Goal: Task Accomplishment & Management: Complete application form

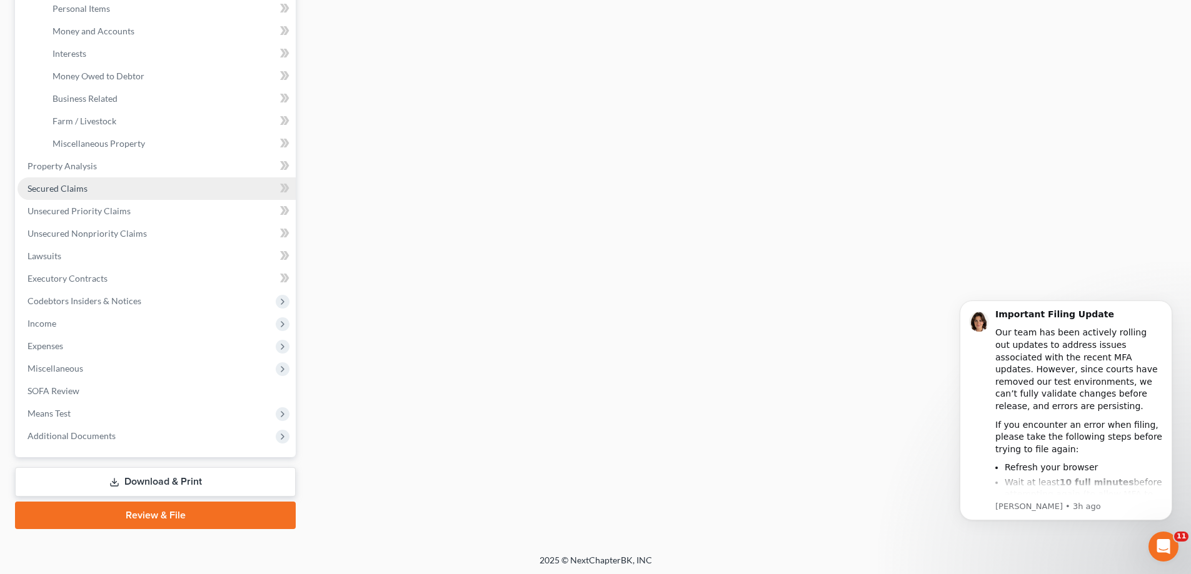
scroll to position [315, 0]
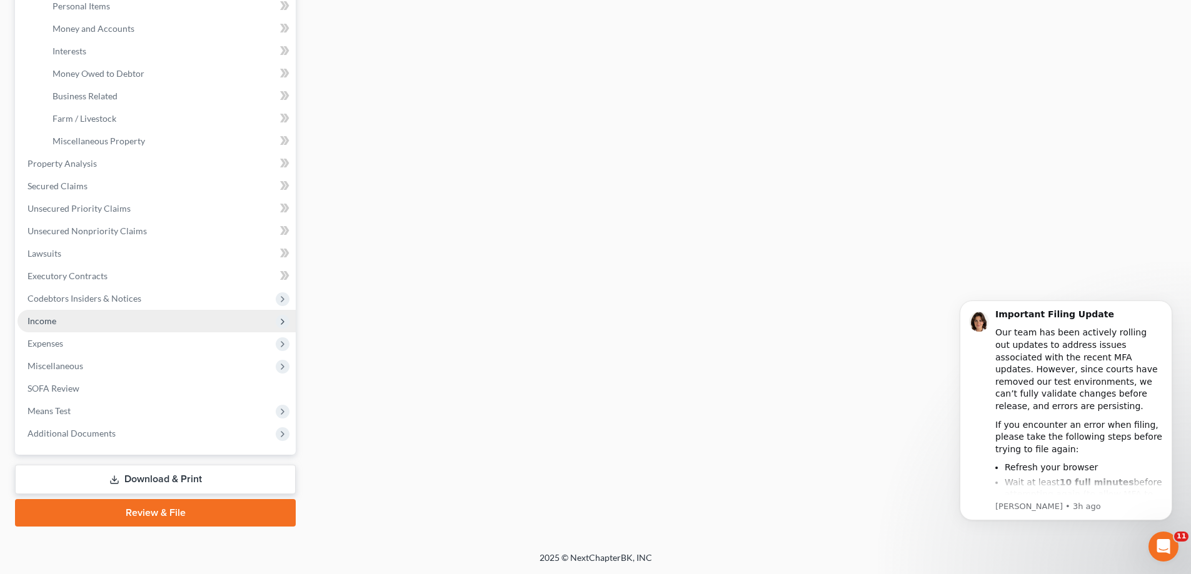
click at [96, 326] on span "Income" at bounding box center [156, 321] width 278 height 22
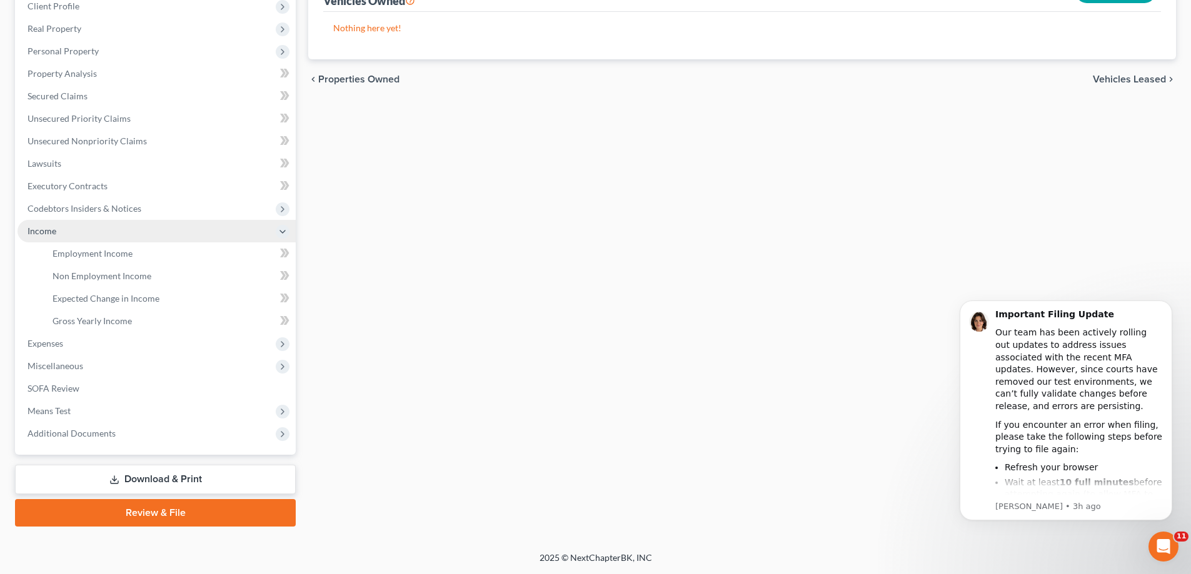
scroll to position [180, 0]
click at [123, 256] on span "Employment Income" at bounding box center [92, 253] width 80 height 11
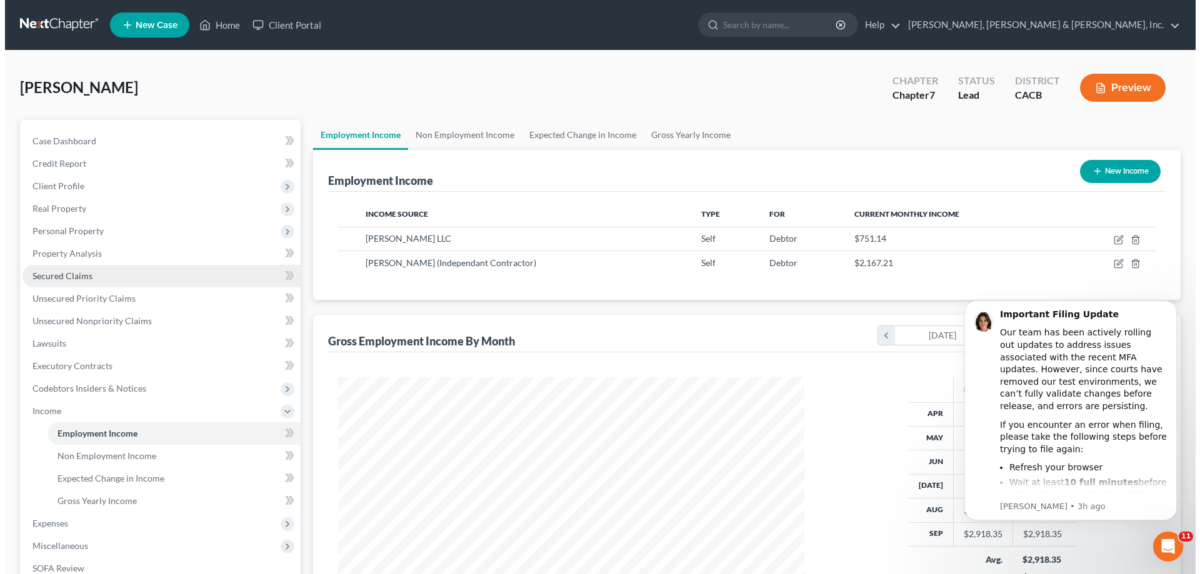
scroll to position [233, 491]
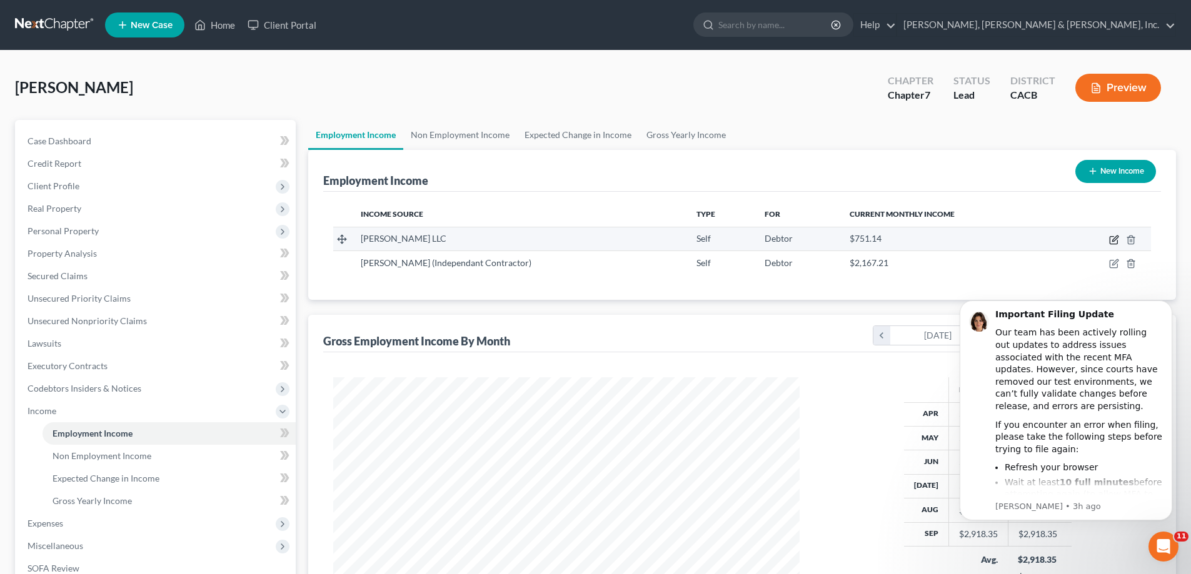
click at [1111, 240] on icon "button" at bounding box center [1114, 240] width 10 height 10
select select "1"
select select "4"
select select "0"
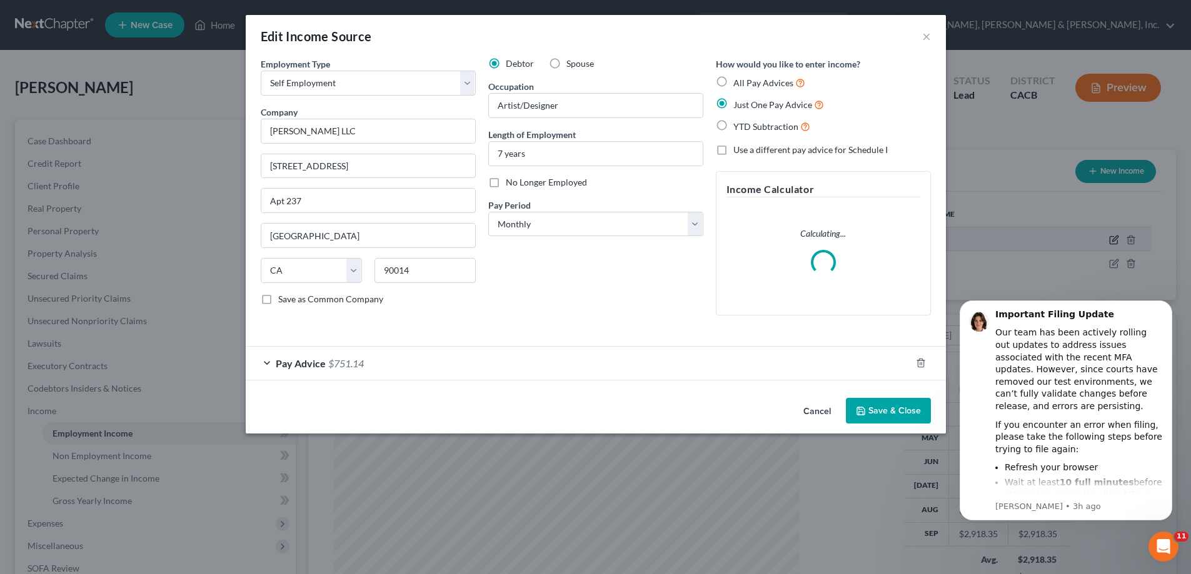
scroll to position [235, 496]
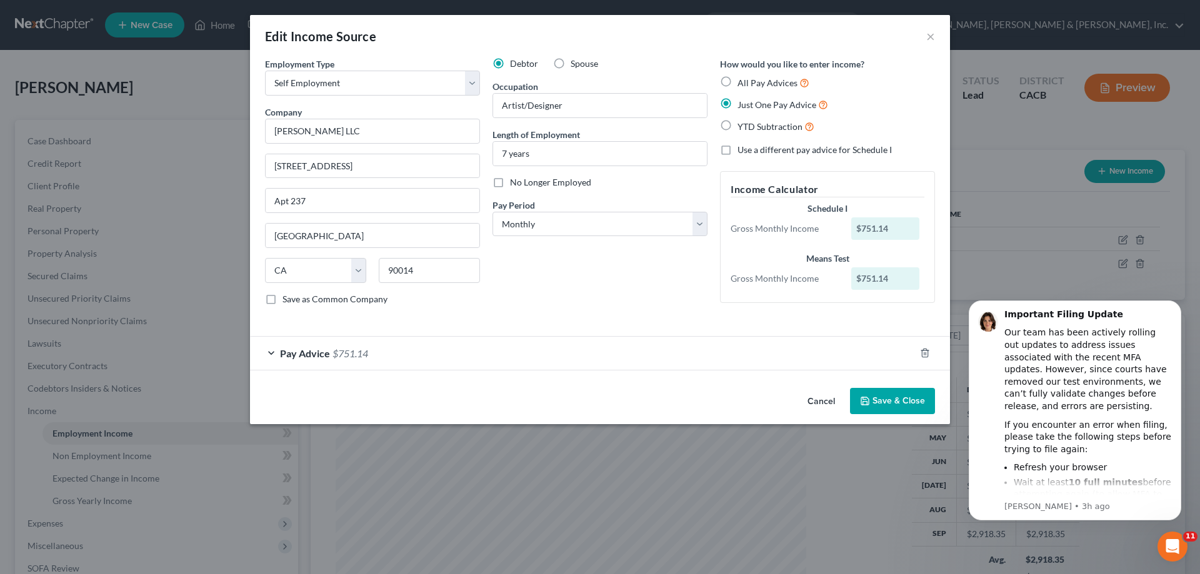
click at [359, 352] on span "$751.14" at bounding box center [350, 353] width 36 height 12
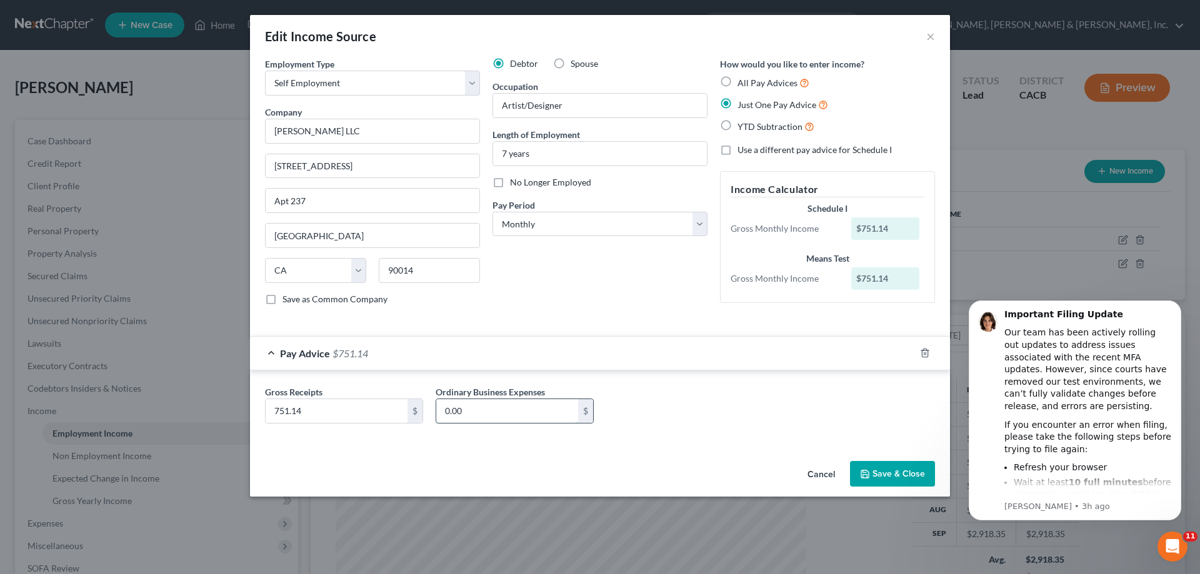
click at [499, 411] on input "0.00" at bounding box center [507, 411] width 142 height 24
click at [936, 37] on div "Edit Income Source ×" at bounding box center [600, 36] width 700 height 42
click at [928, 41] on button "×" at bounding box center [930, 36] width 9 height 15
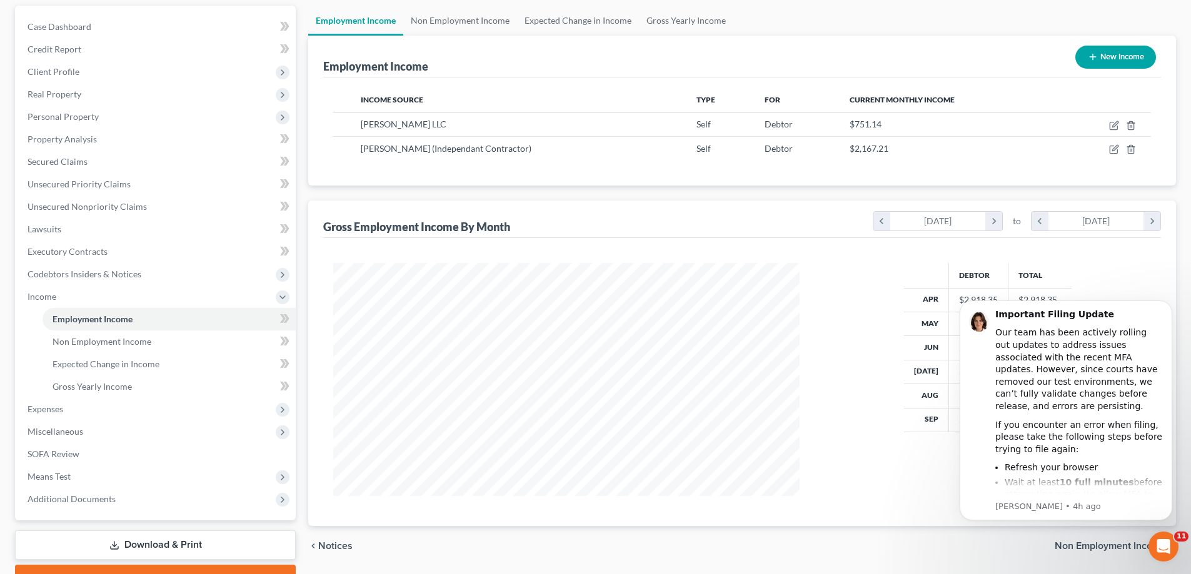
scroll to position [125, 0]
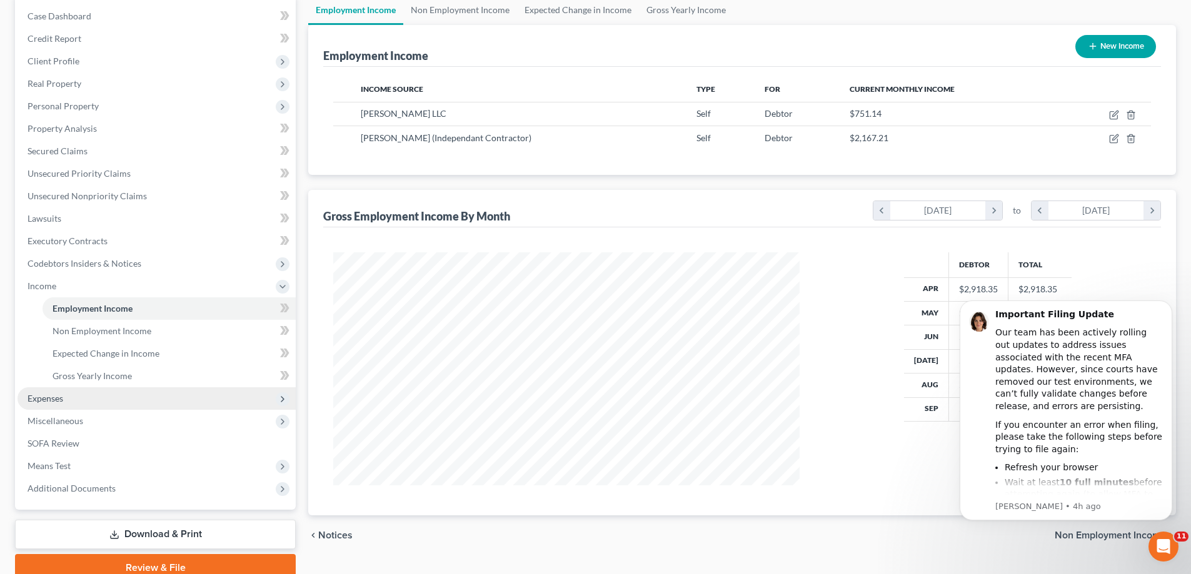
click at [92, 402] on span "Expenses" at bounding box center [156, 398] width 278 height 22
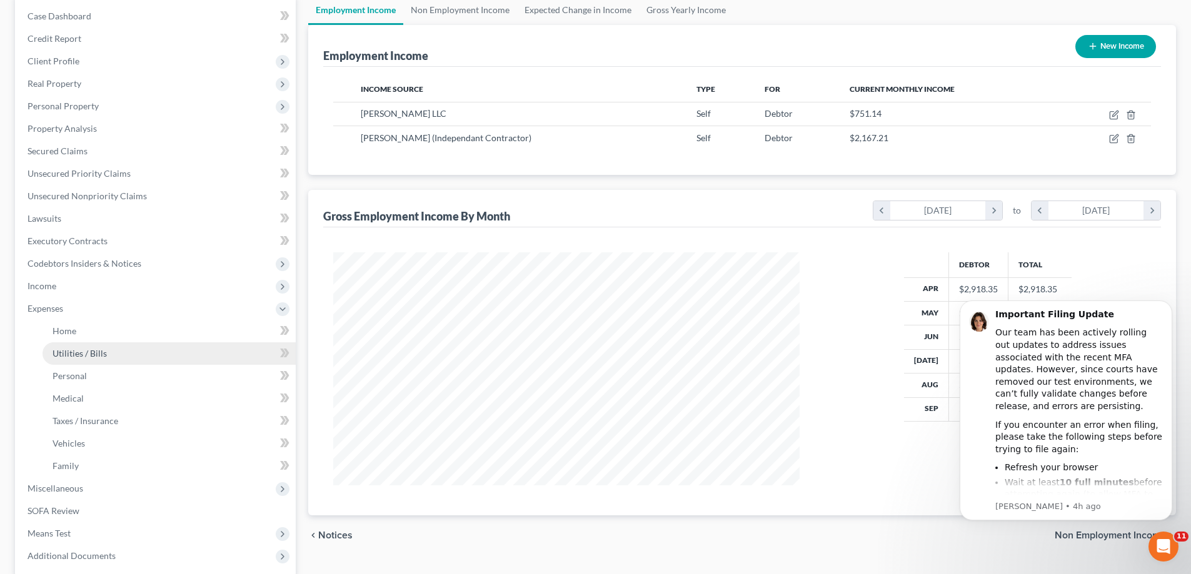
click at [107, 357] on link "Utilities / Bills" at bounding box center [168, 353] width 253 height 22
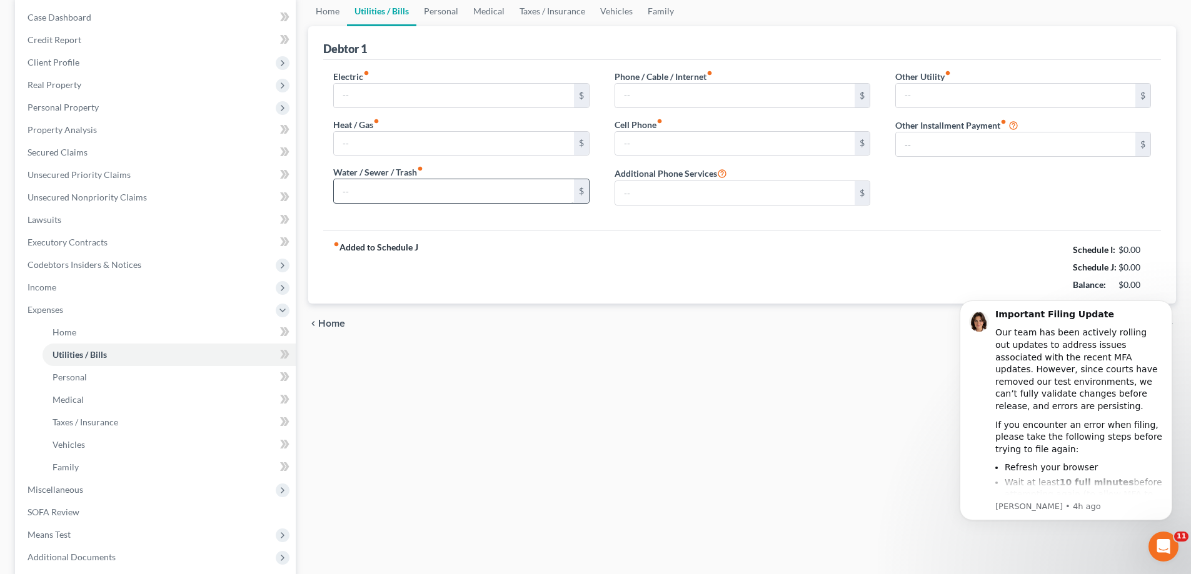
type input "98.35"
type input "0.00"
type input "65.00"
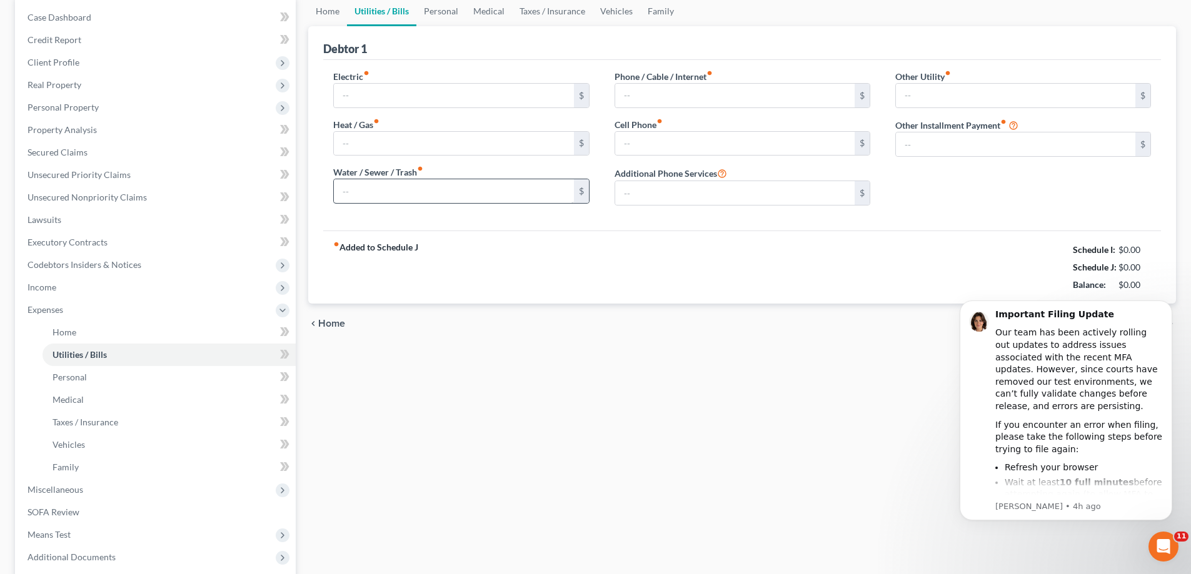
type input "0.00"
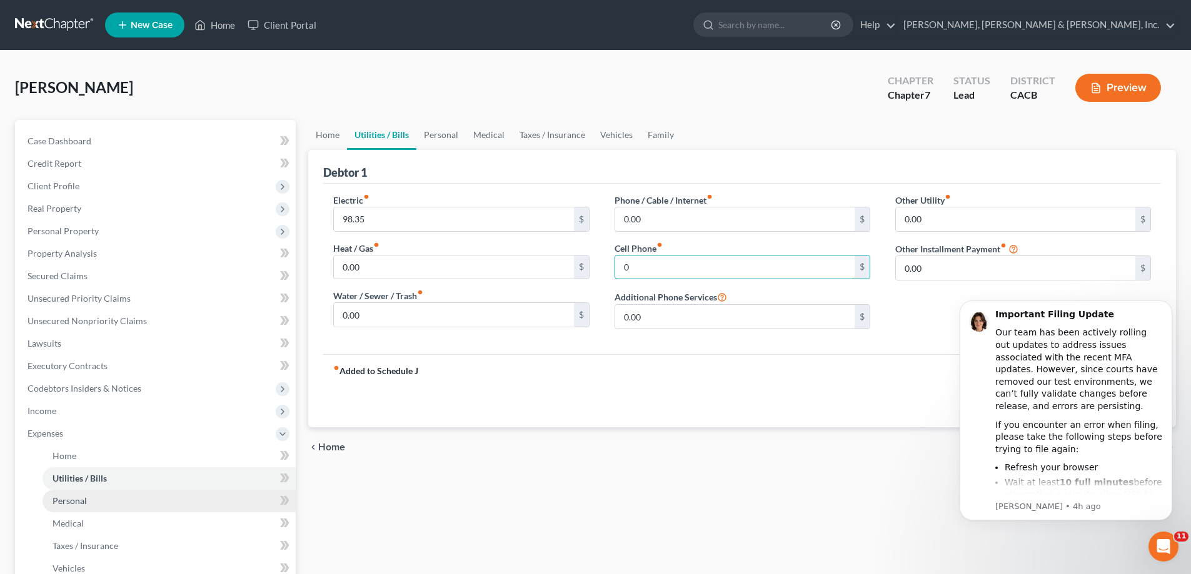
type input "0"
click at [163, 497] on link "Personal" at bounding box center [168, 501] width 253 height 22
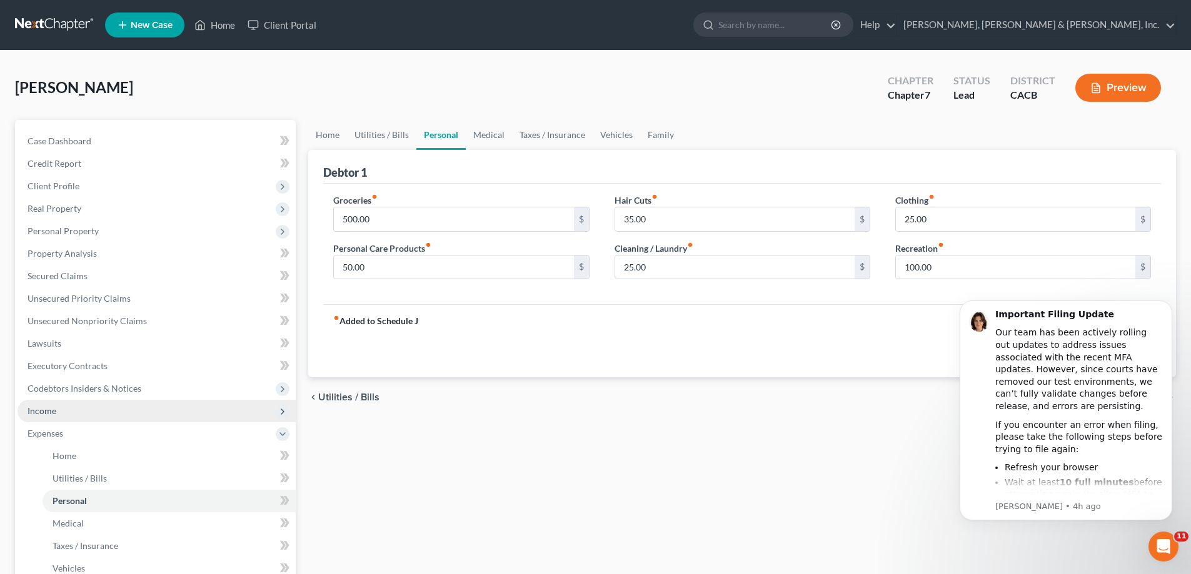
click at [73, 405] on span "Income" at bounding box center [156, 411] width 278 height 22
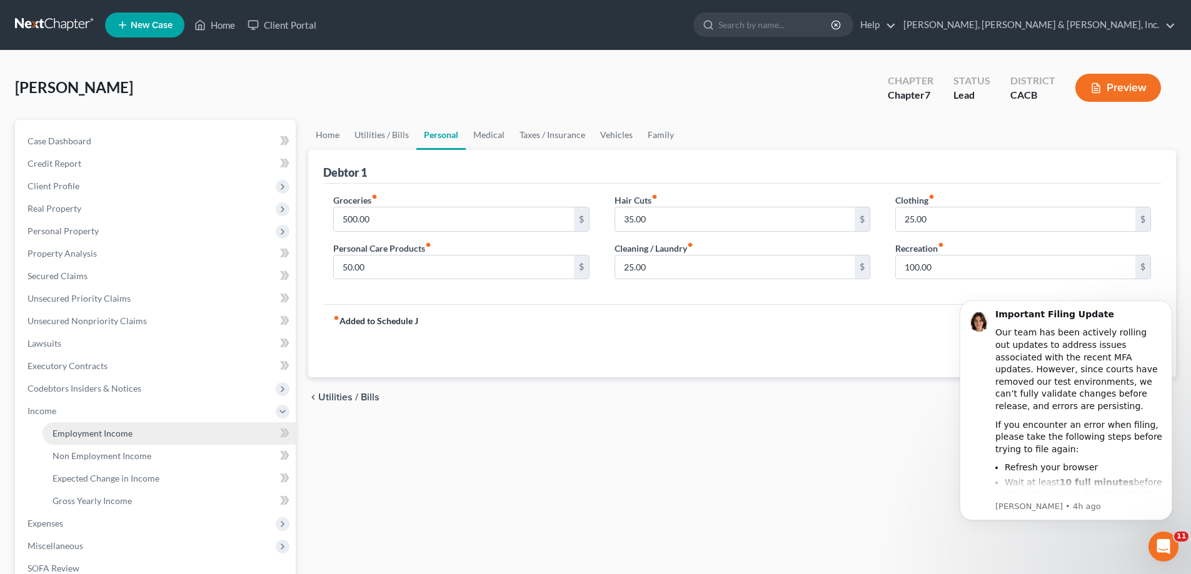
click at [128, 431] on span "Employment Income" at bounding box center [92, 433] width 80 height 11
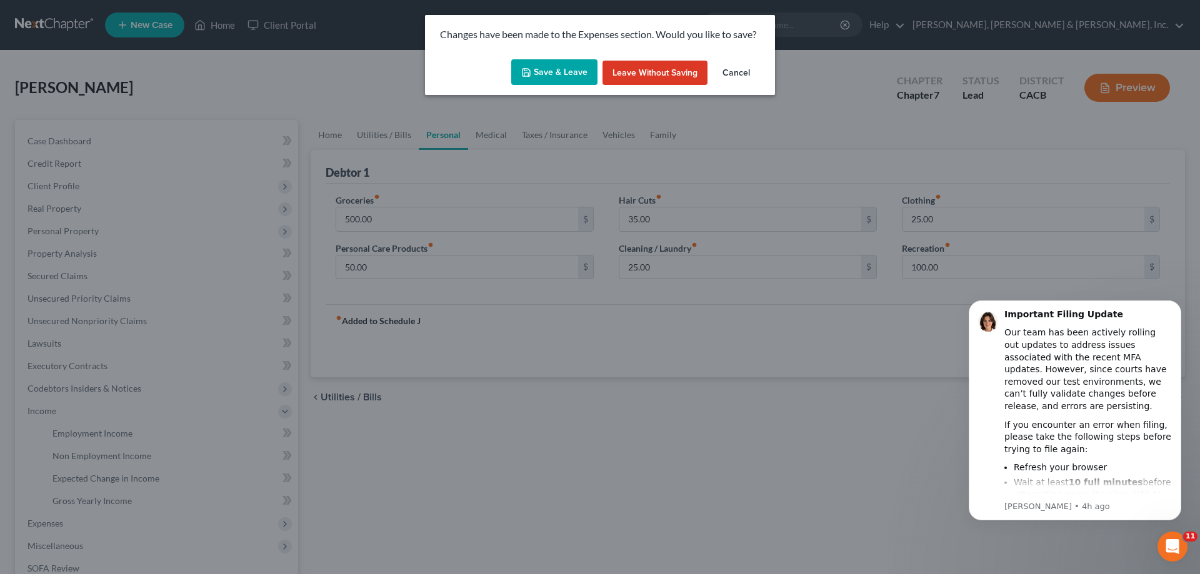
click at [559, 76] on button "Save & Leave" at bounding box center [554, 72] width 86 height 26
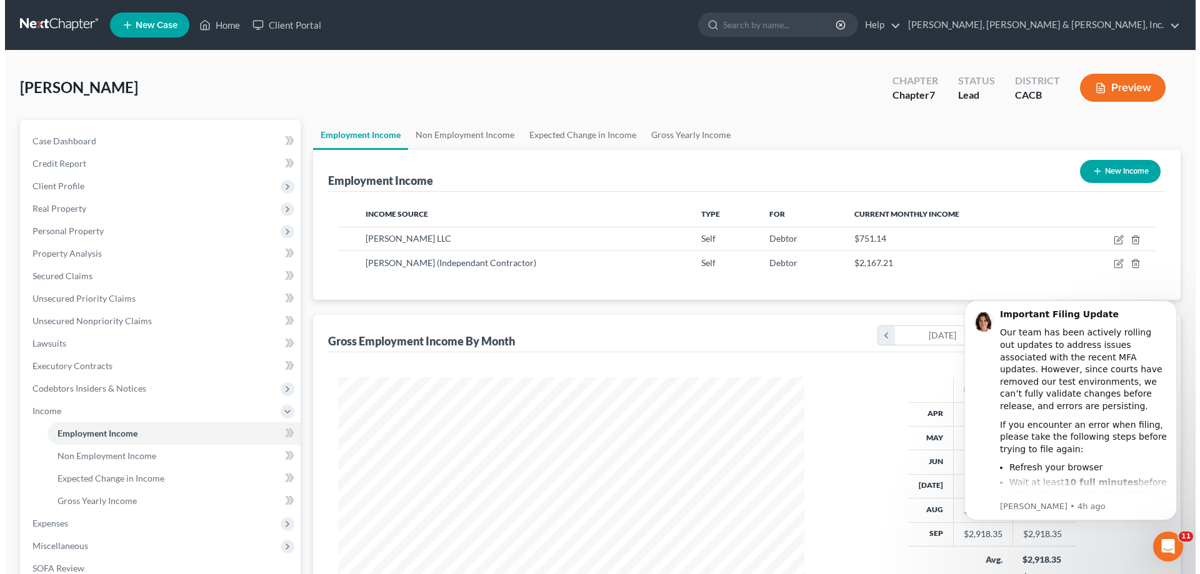
scroll to position [233, 491]
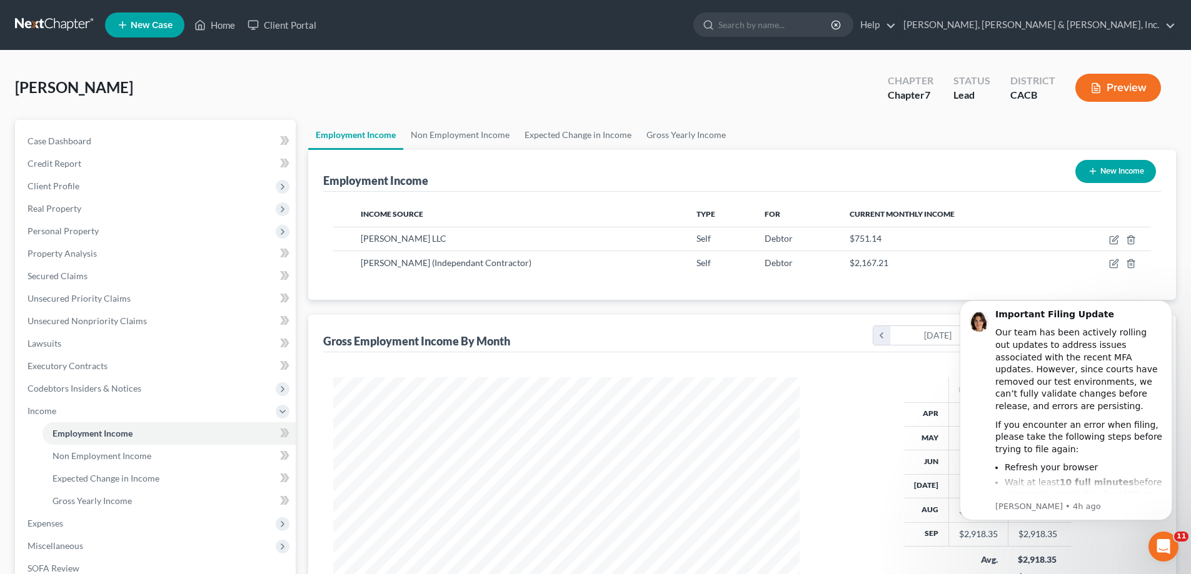
click at [736, 67] on div "[PERSON_NAME] Upgraded Chapter Chapter 7 Status Lead District CACB Preview" at bounding box center [595, 93] width 1161 height 54
click at [1113, 239] on icon "button" at bounding box center [1114, 240] width 10 height 10
select select "1"
select select "4"
select select "0"
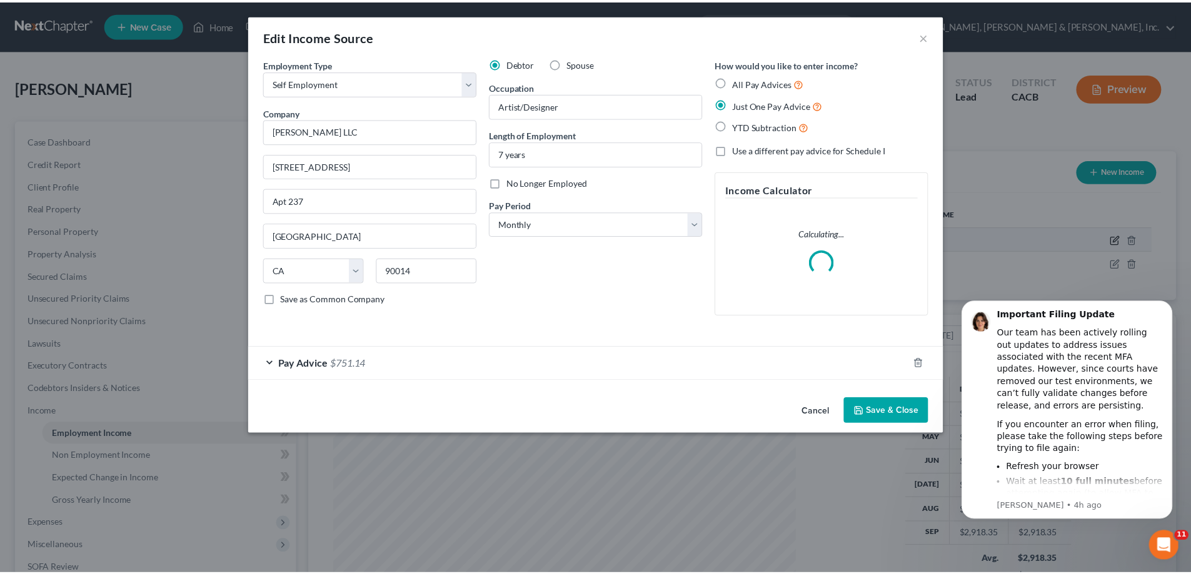
scroll to position [235, 496]
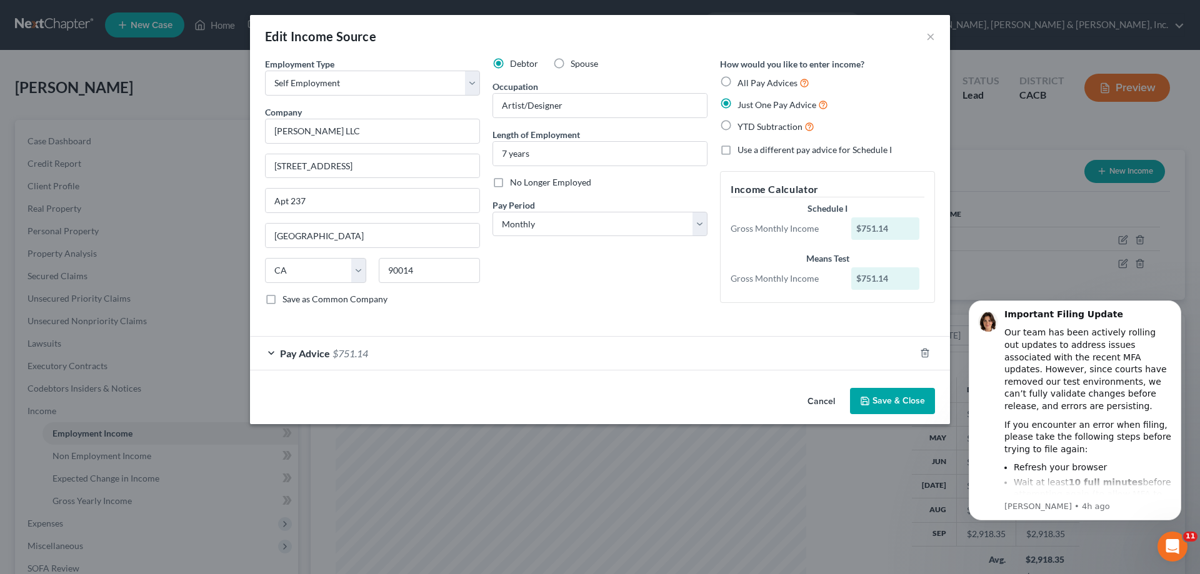
click at [274, 361] on div "Pay Advice $751.14" at bounding box center [582, 353] width 665 height 33
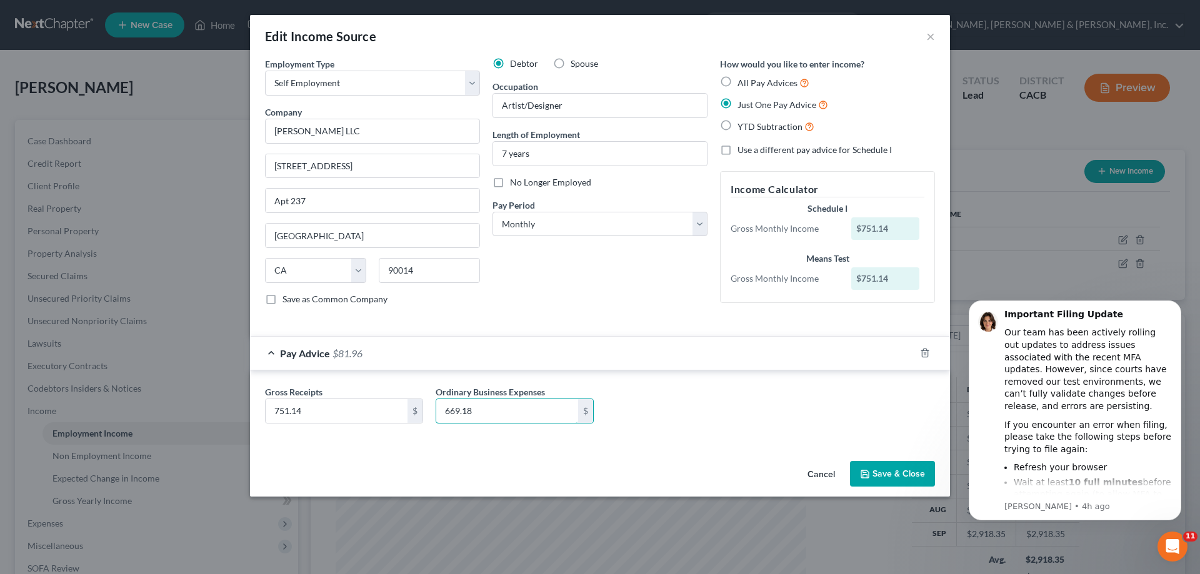
type input "669.18"
click at [879, 477] on button "Save & Close" at bounding box center [892, 474] width 85 height 26
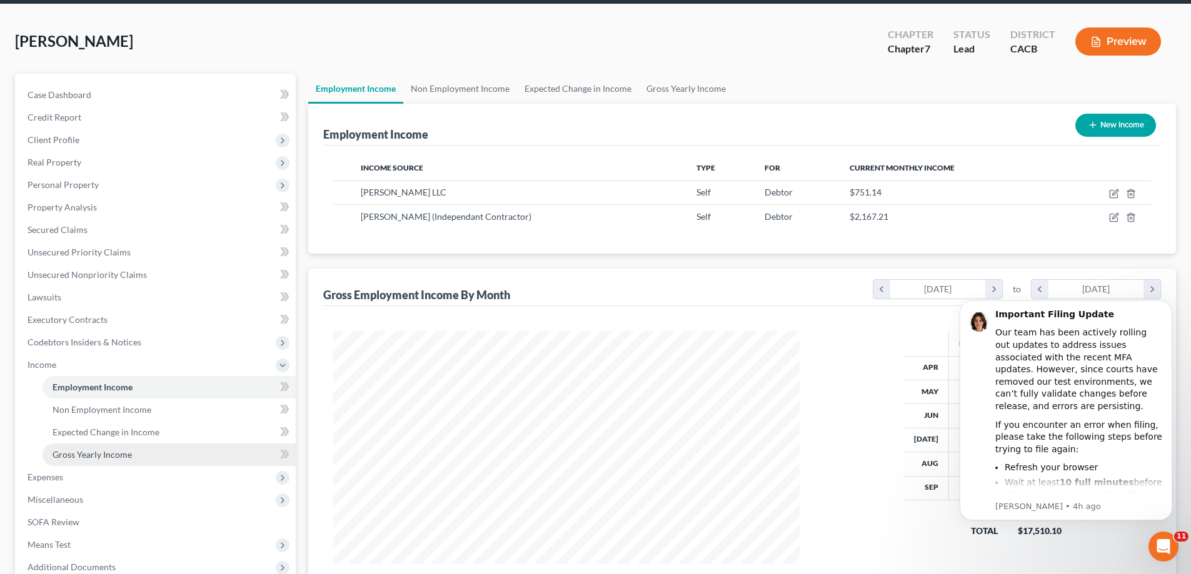
scroll to position [62, 0]
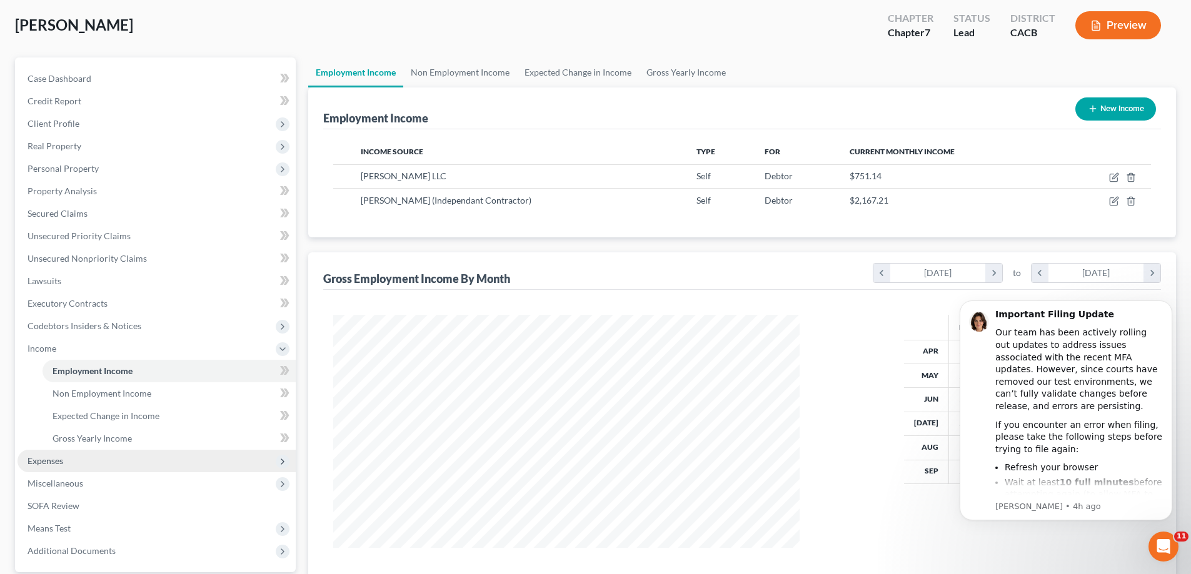
click at [174, 456] on span "Expenses" at bounding box center [156, 461] width 278 height 22
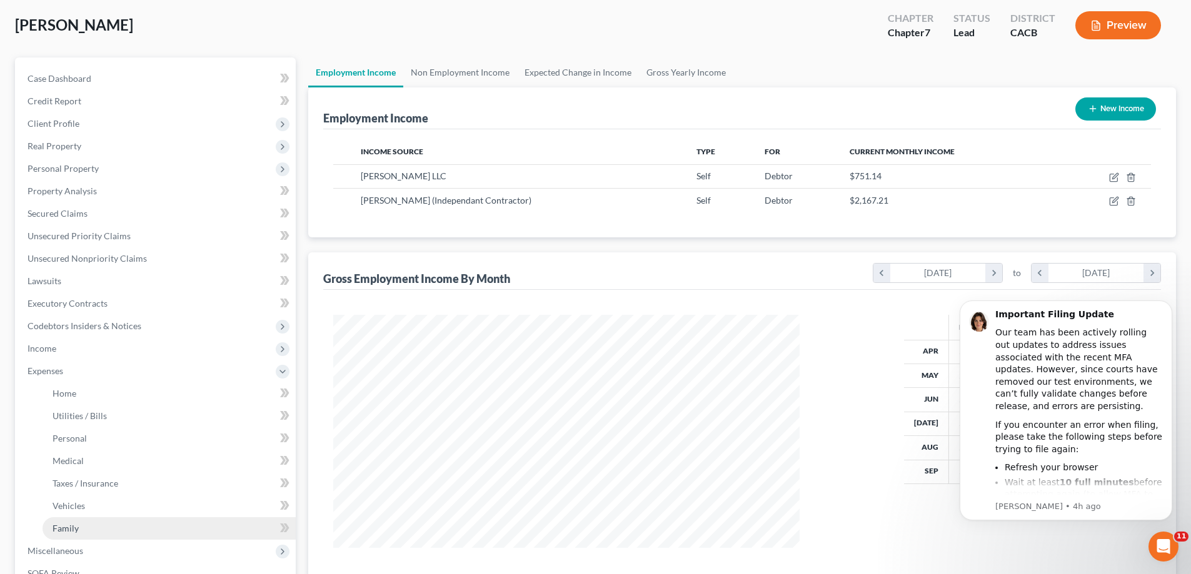
click at [269, 524] on link "Family" at bounding box center [168, 528] width 253 height 22
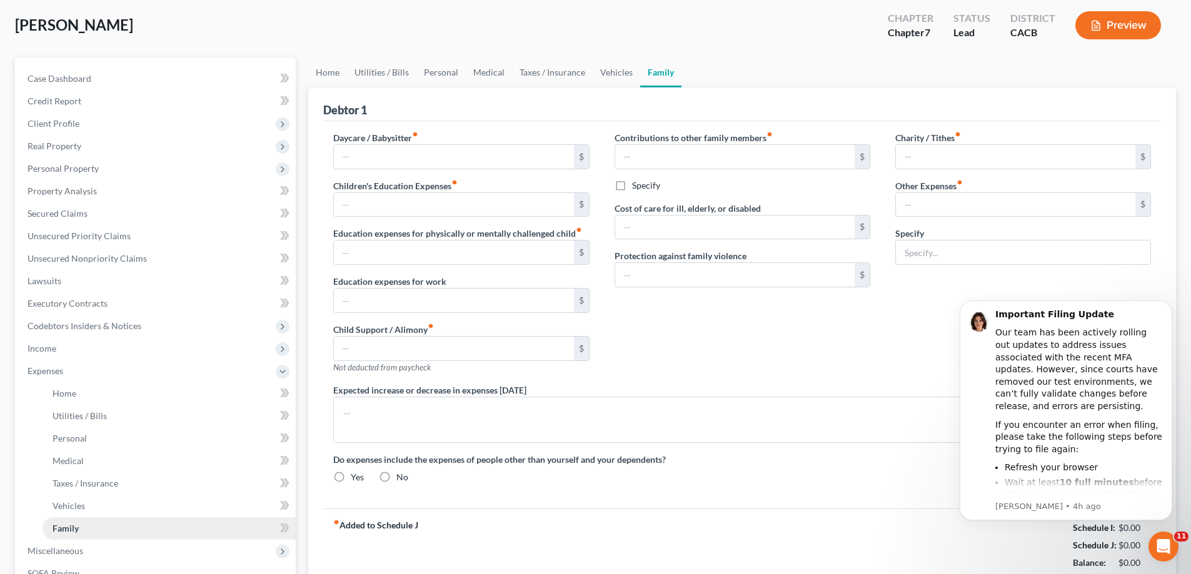
type input "0.00"
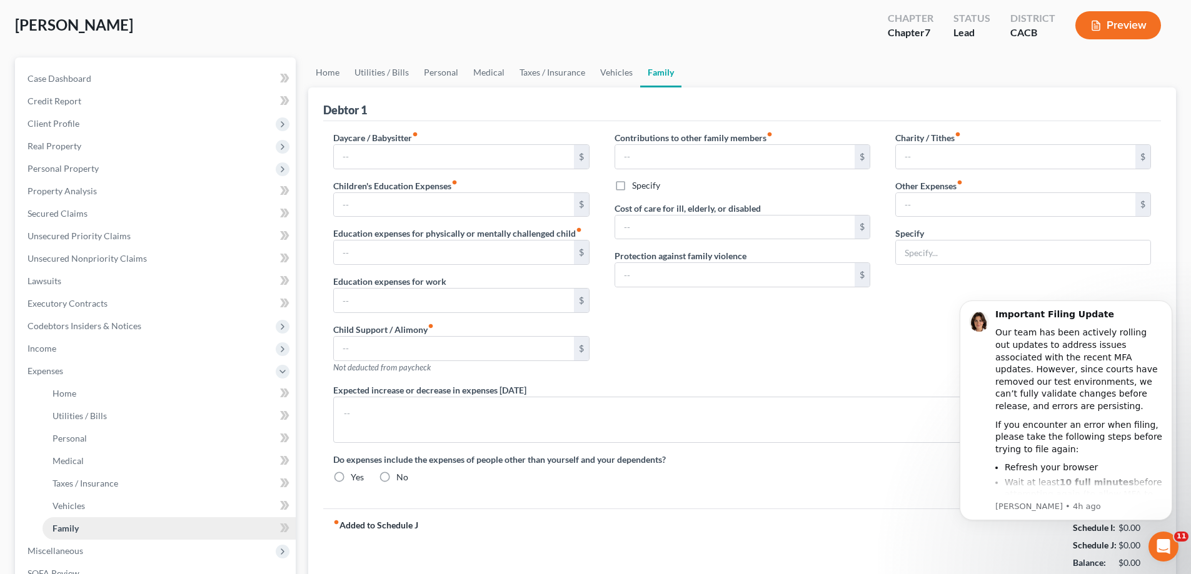
type input "0.00"
type input "100.00"
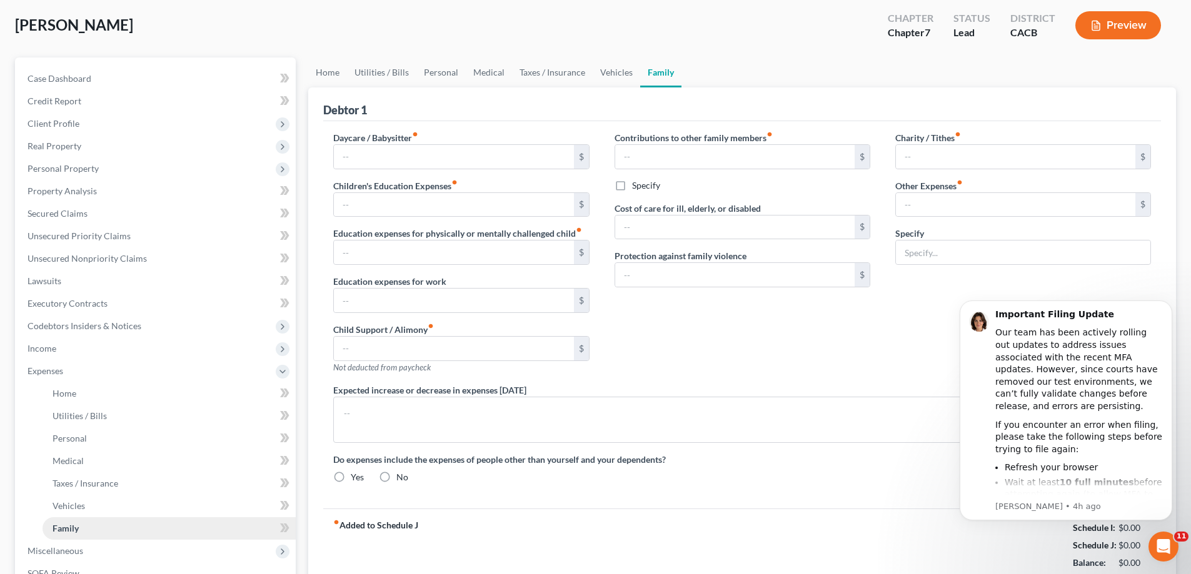
type input "Exigent Circumstances"
radio input "true"
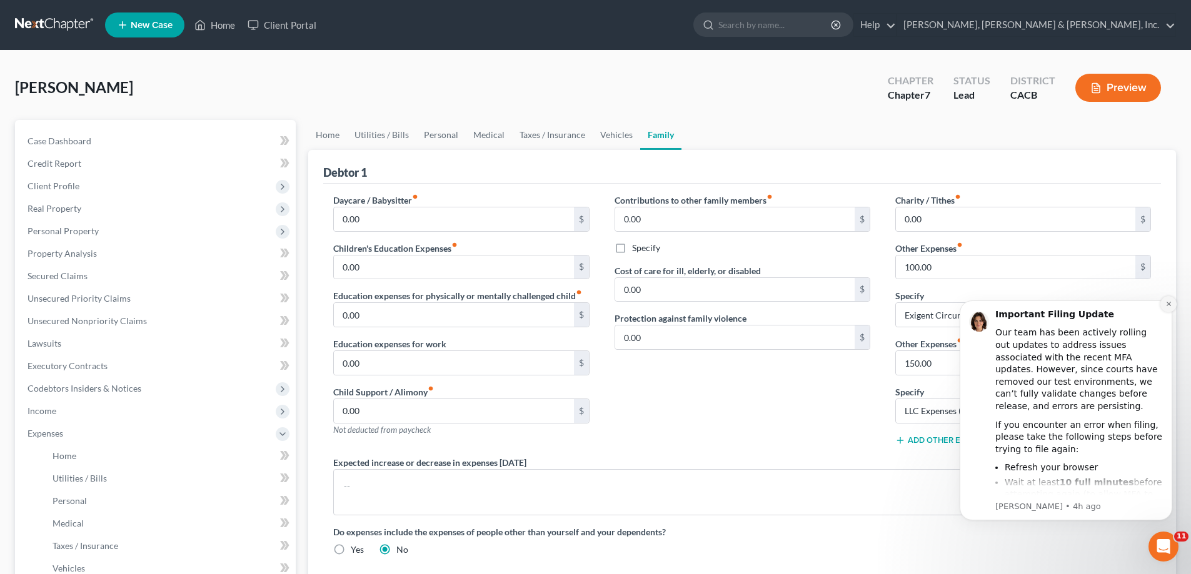
click at [1166, 302] on icon "Dismiss notification" at bounding box center [1168, 304] width 7 height 7
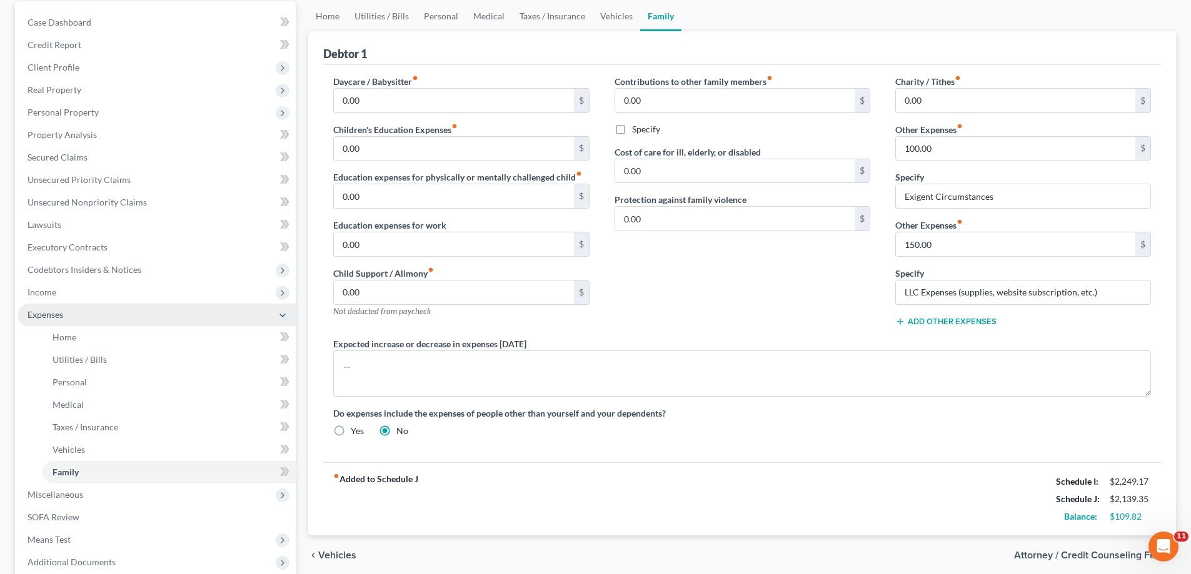
scroll to position [125, 0]
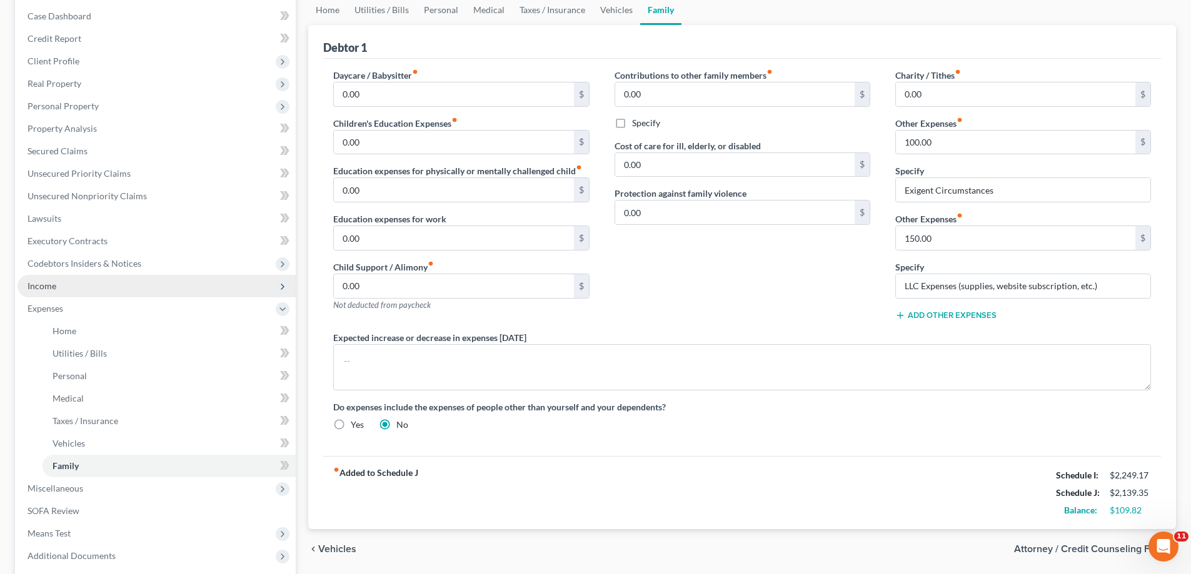
click at [61, 285] on span "Income" at bounding box center [156, 286] width 278 height 22
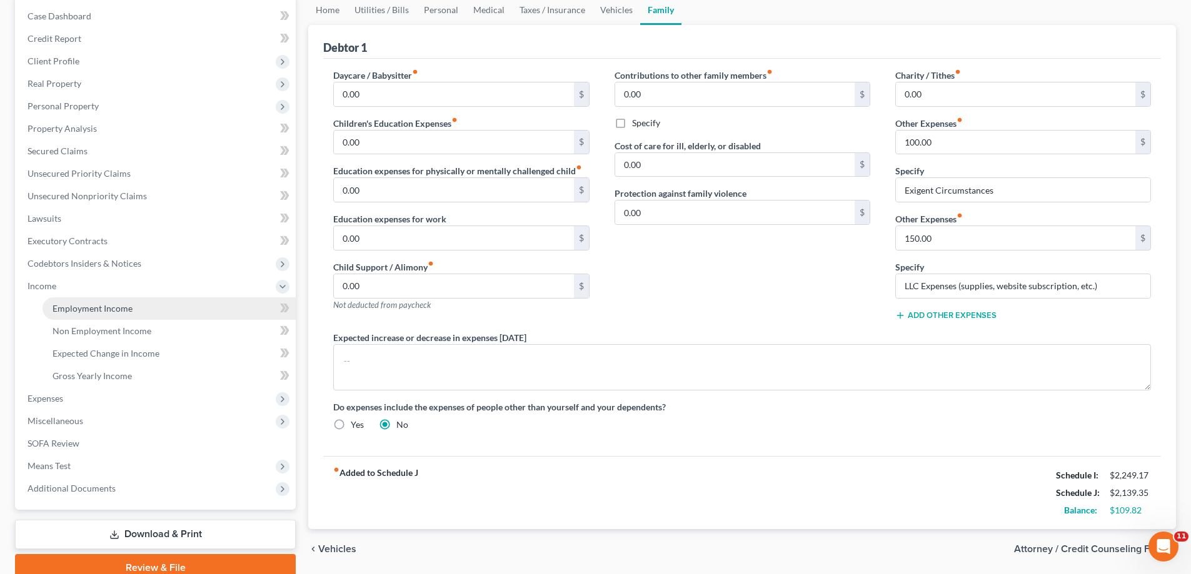
click at [117, 309] on span "Employment Income" at bounding box center [92, 308] width 80 height 11
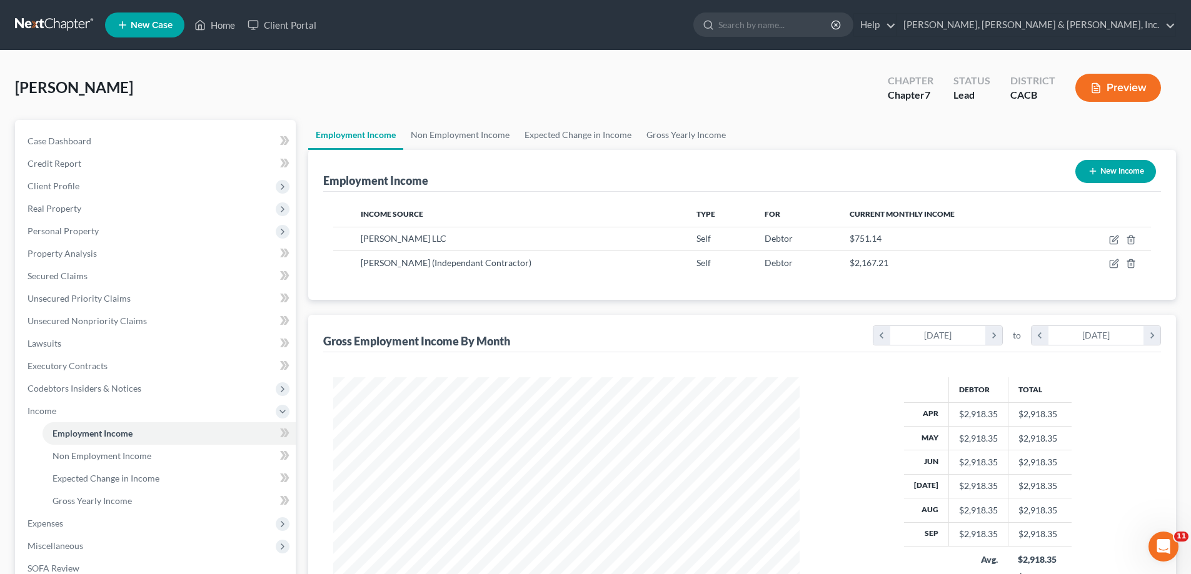
click at [1125, 89] on button "Preview" at bounding box center [1118, 88] width 86 height 28
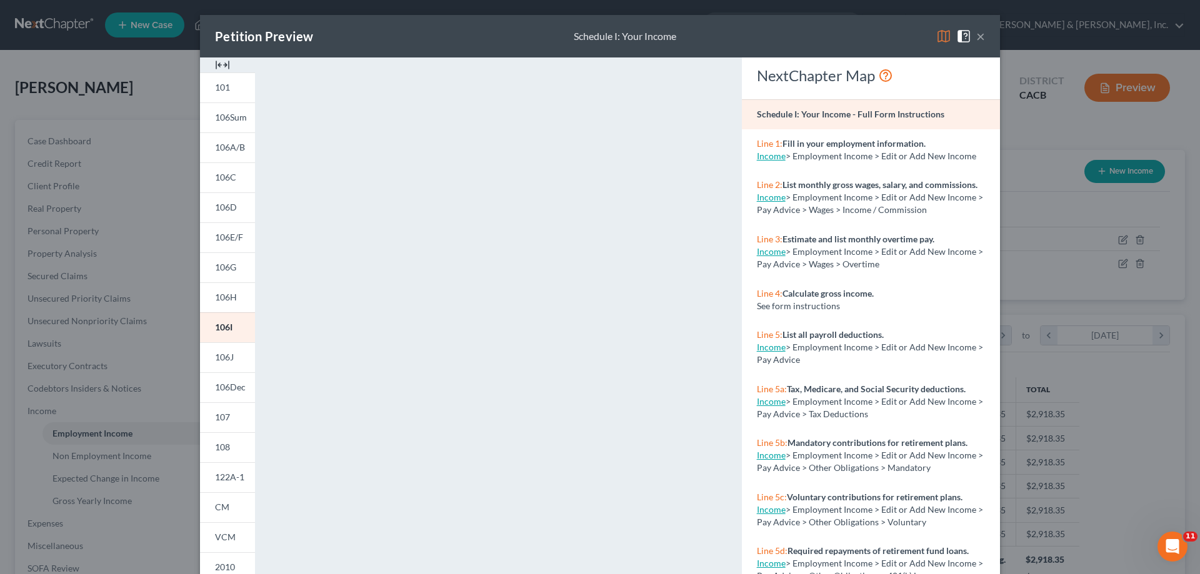
click at [977, 39] on button "×" at bounding box center [980, 36] width 9 height 15
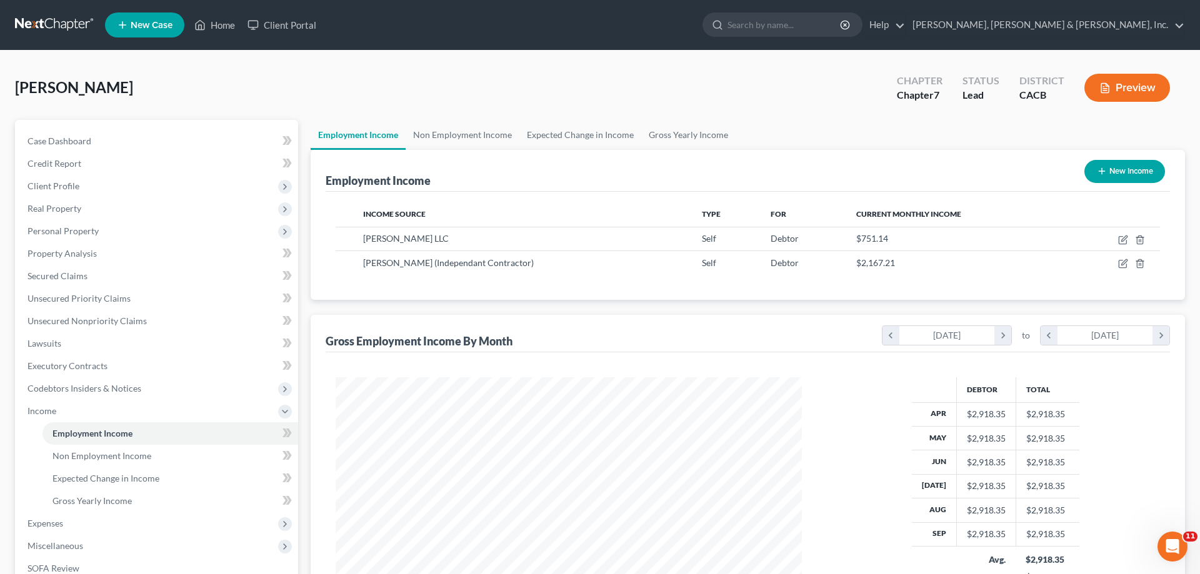
scroll to position [624746, 624488]
click at [247, 428] on link "Employment Income" at bounding box center [168, 433] width 253 height 22
click at [1116, 91] on button "Preview" at bounding box center [1118, 88] width 86 height 28
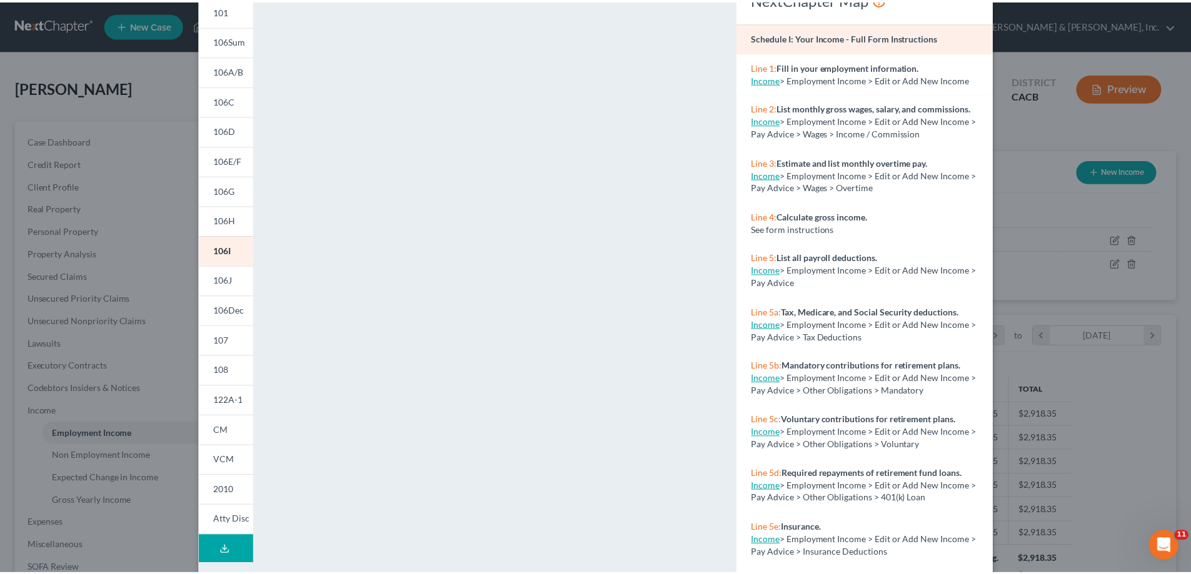
scroll to position [0, 0]
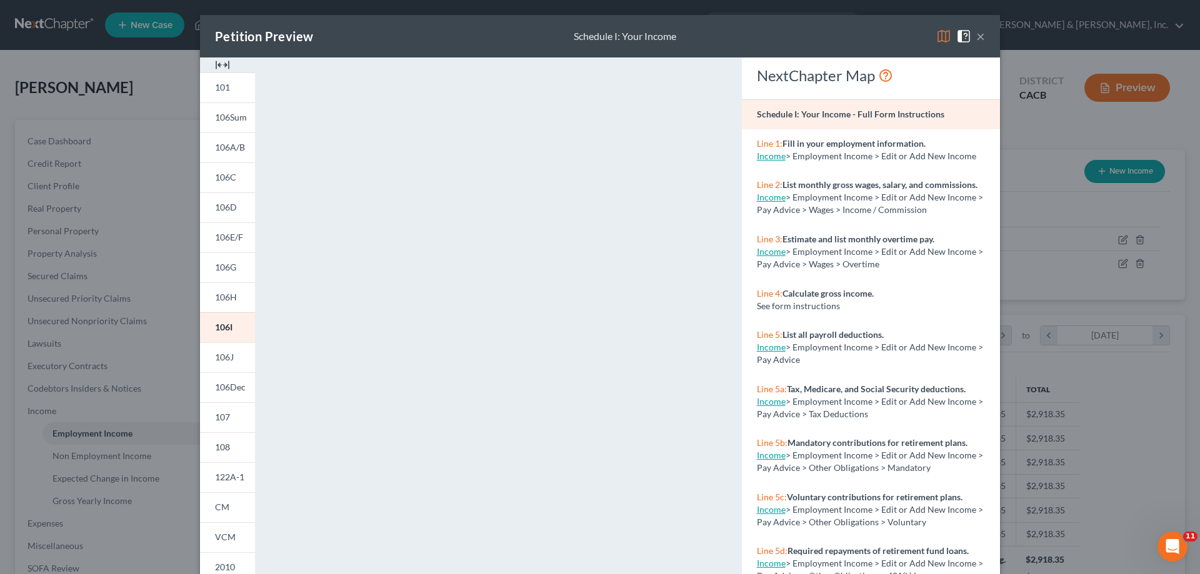
click at [977, 36] on button "×" at bounding box center [980, 36] width 9 height 15
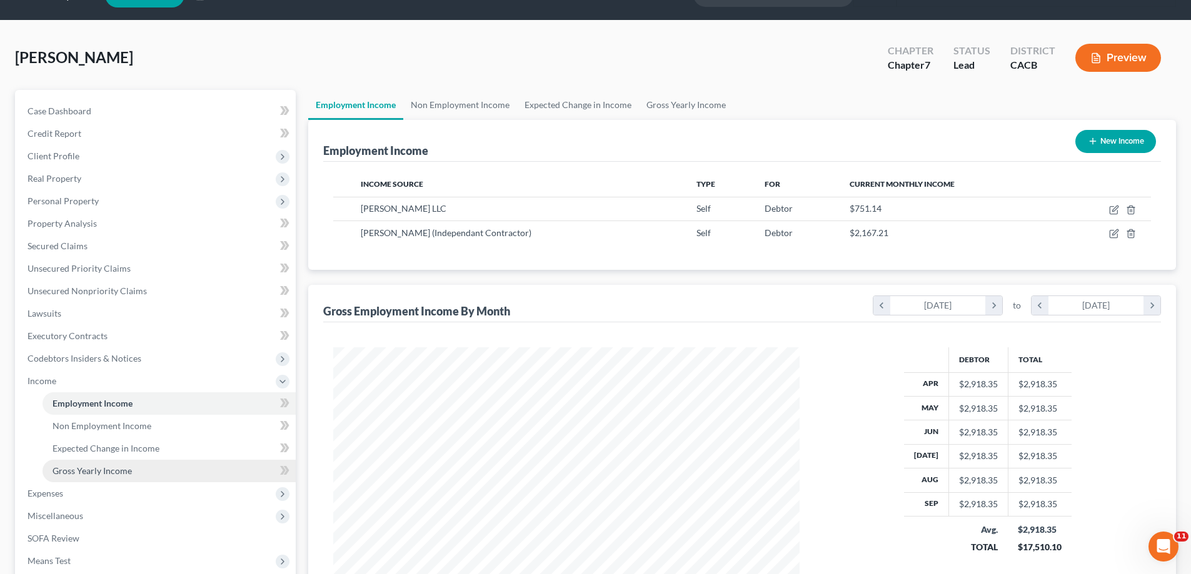
scroll to position [62, 0]
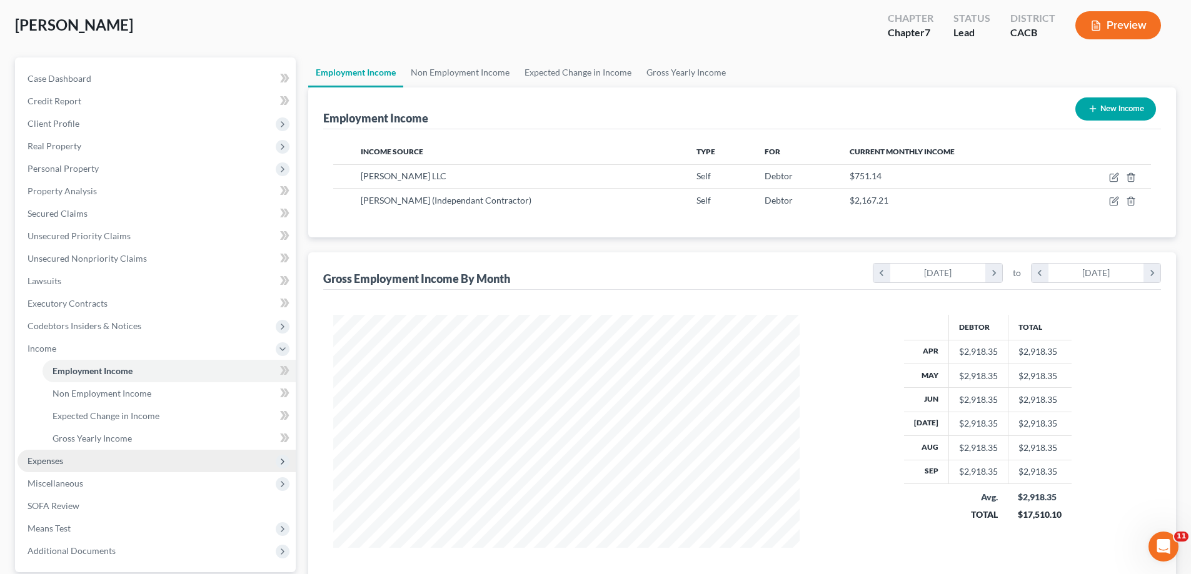
click at [86, 460] on span "Expenses" at bounding box center [156, 461] width 278 height 22
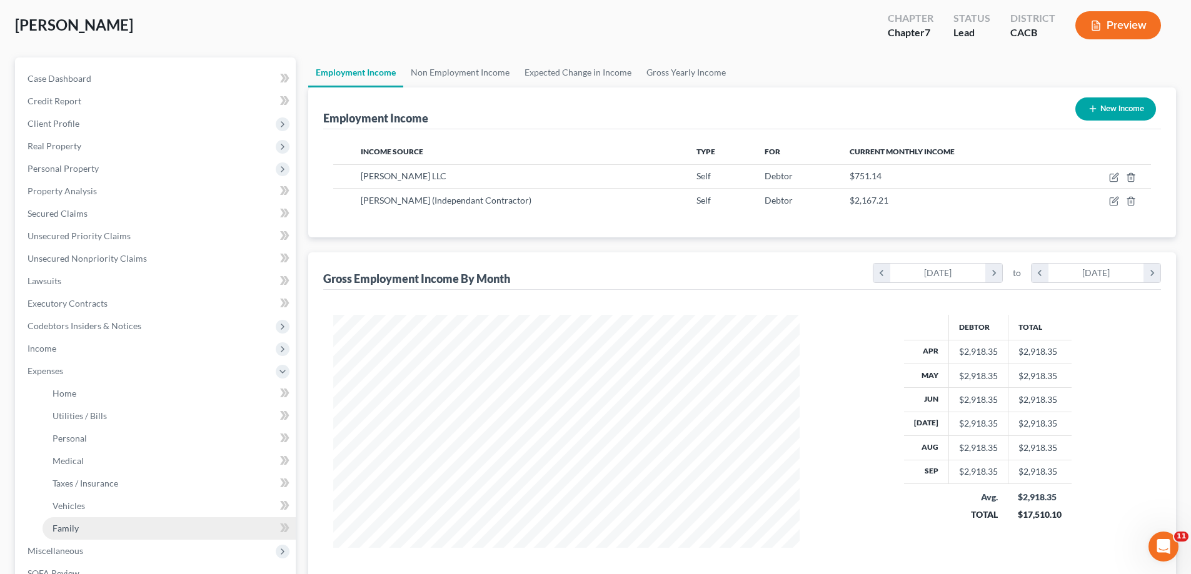
click at [87, 530] on link "Family" at bounding box center [168, 528] width 253 height 22
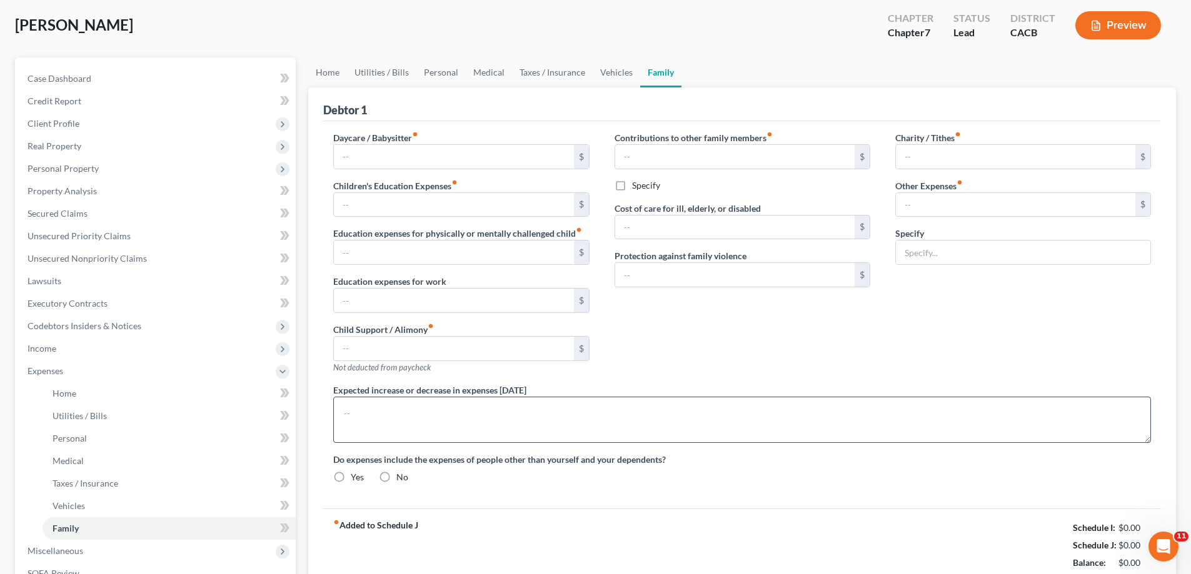
scroll to position [2, 0]
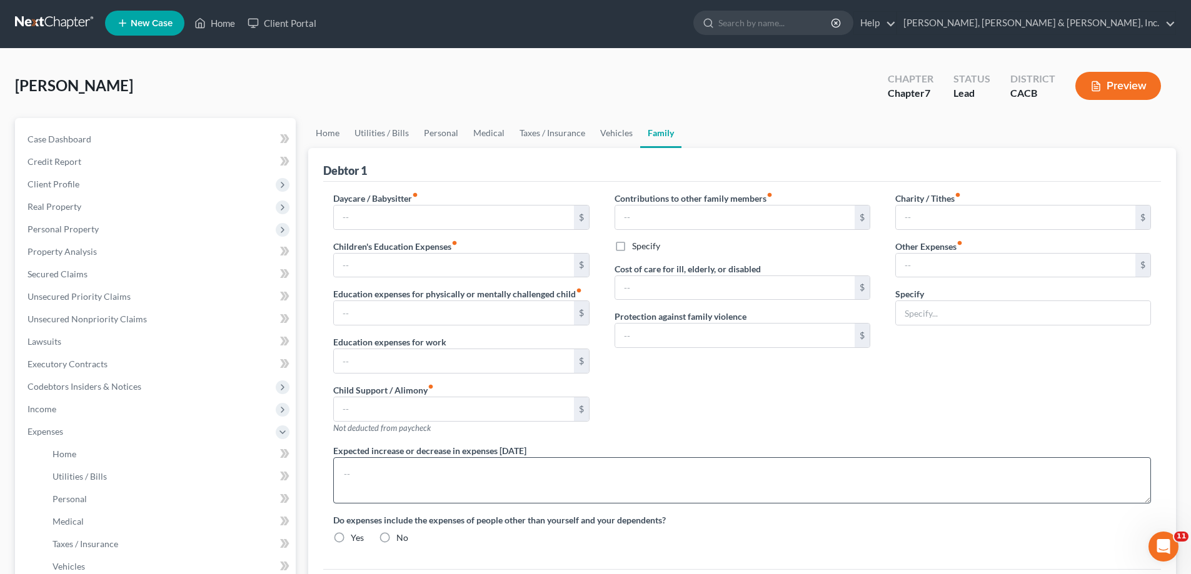
type input "0.00"
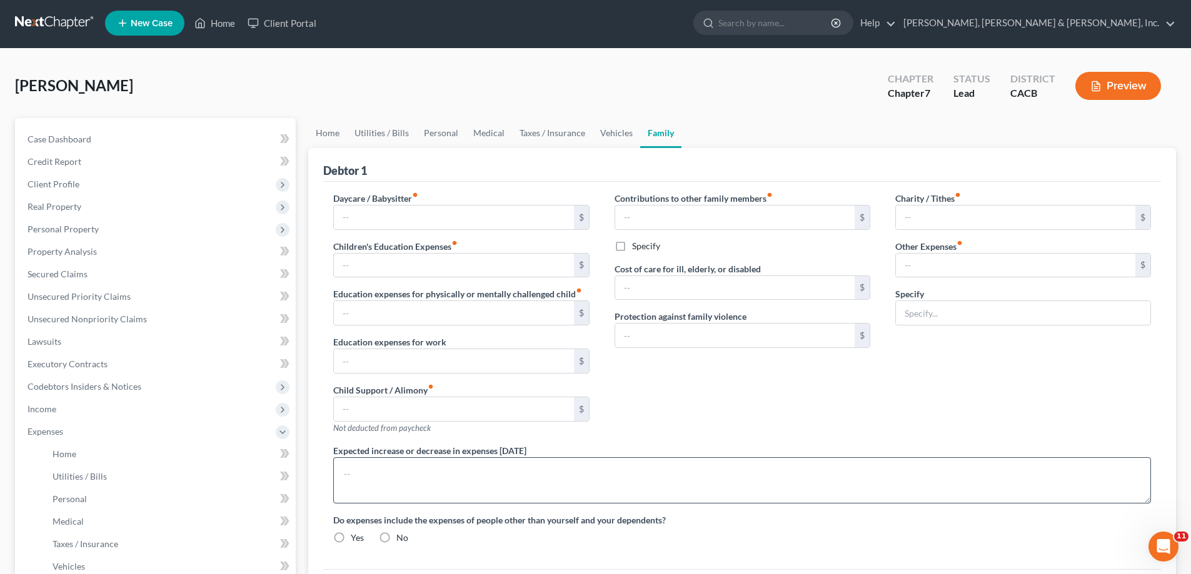
type input "0.00"
type input "100.00"
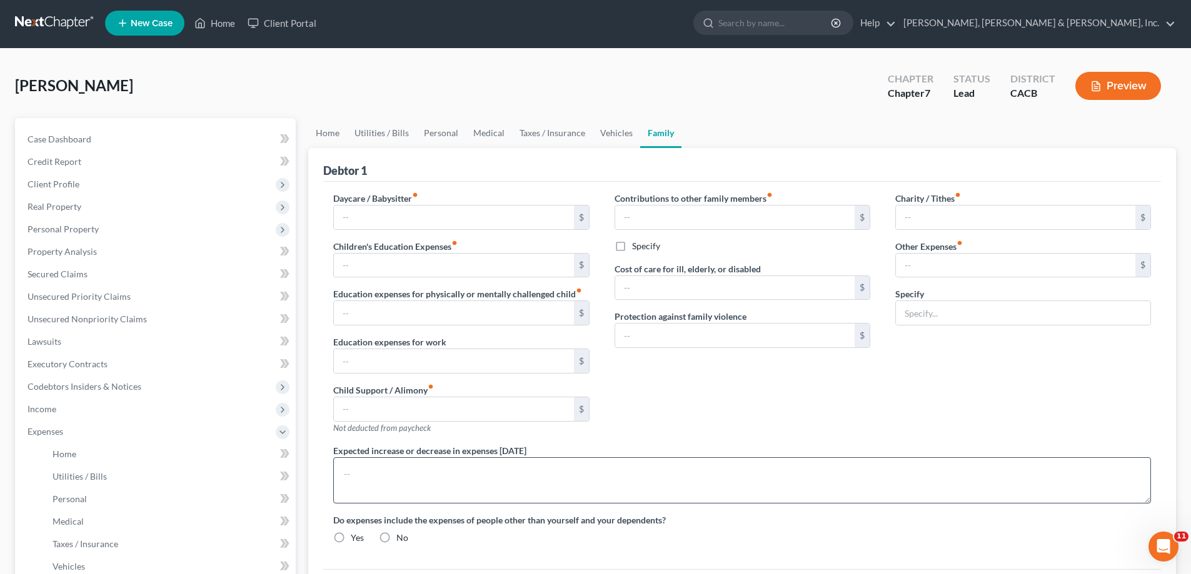
type input "Exigent Circumstances"
radio input "true"
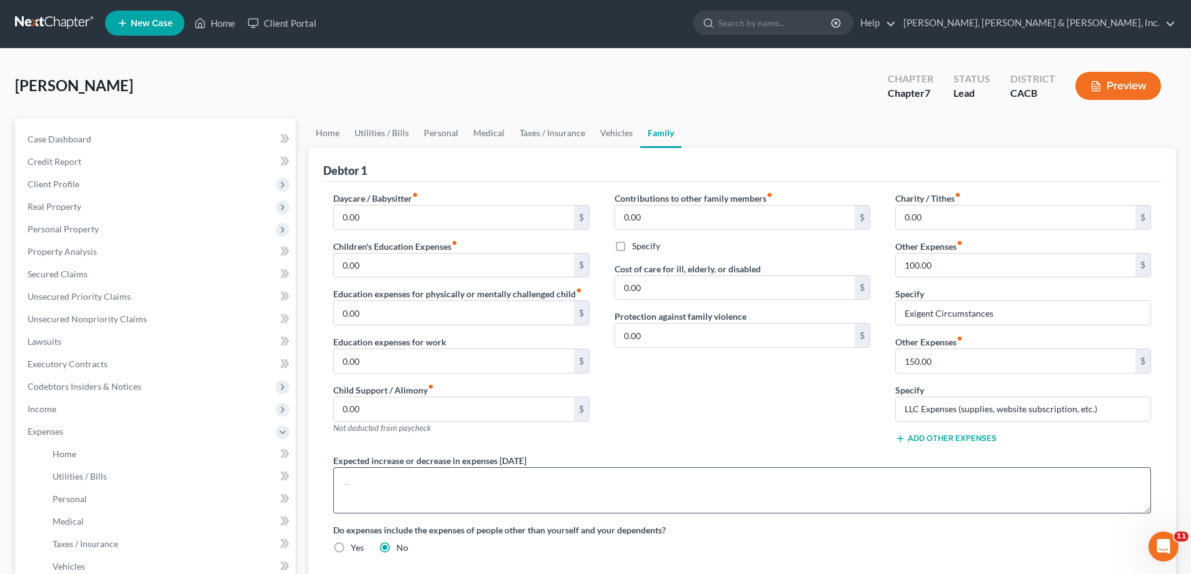
scroll to position [0, 0]
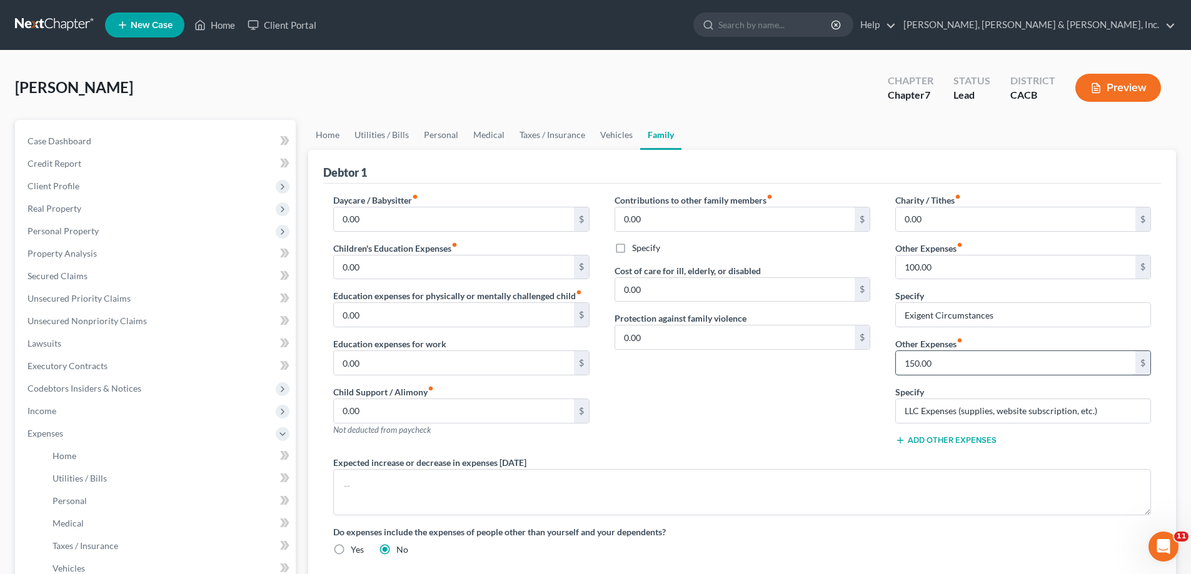
click at [936, 367] on input "150.00" at bounding box center [1015, 363] width 239 height 24
drag, startPoint x: 904, startPoint y: 362, endPoint x: 929, endPoint y: 365, distance: 25.8
click at [936, 365] on input "150.00" at bounding box center [1015, 363] width 239 height 24
drag, startPoint x: 906, startPoint y: 412, endPoint x: 1057, endPoint y: 387, distance: 153.4
click at [1114, 413] on input "LLC Expenses (supplies, website subscription, etc.)" at bounding box center [1023, 411] width 254 height 24
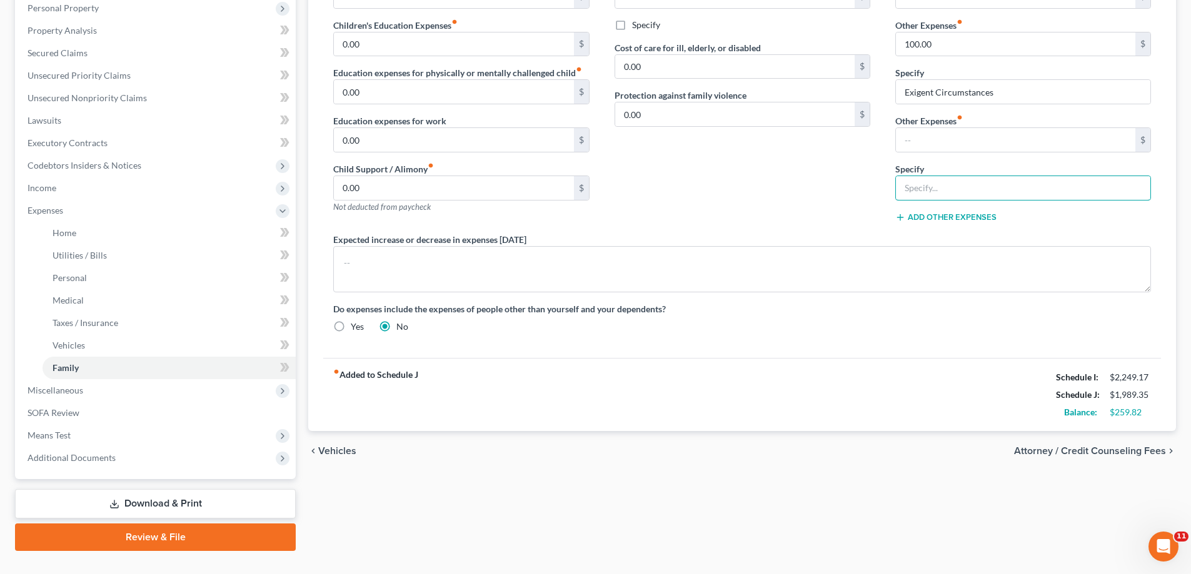
scroll to position [247, 0]
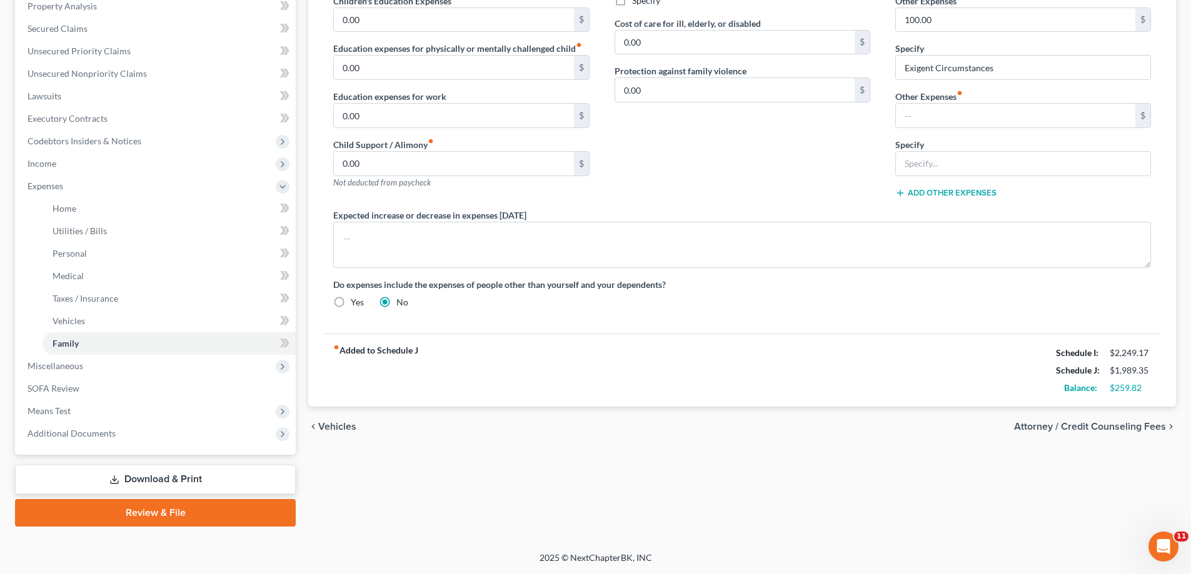
click at [394, 451] on div "Home Utilities / Bills Personal Medical Taxes / Insurance Vehicles Family Debto…" at bounding box center [742, 200] width 880 height 654
click at [79, 165] on span "Income" at bounding box center [156, 163] width 278 height 22
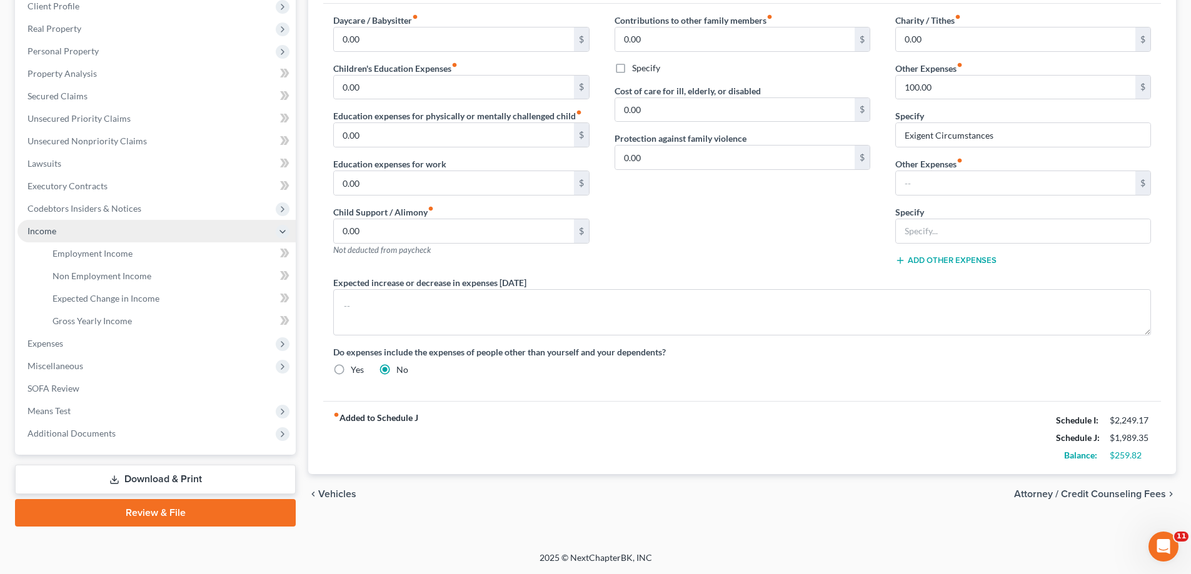
scroll to position [180, 0]
click at [86, 252] on span "Employment Income" at bounding box center [92, 253] width 80 height 11
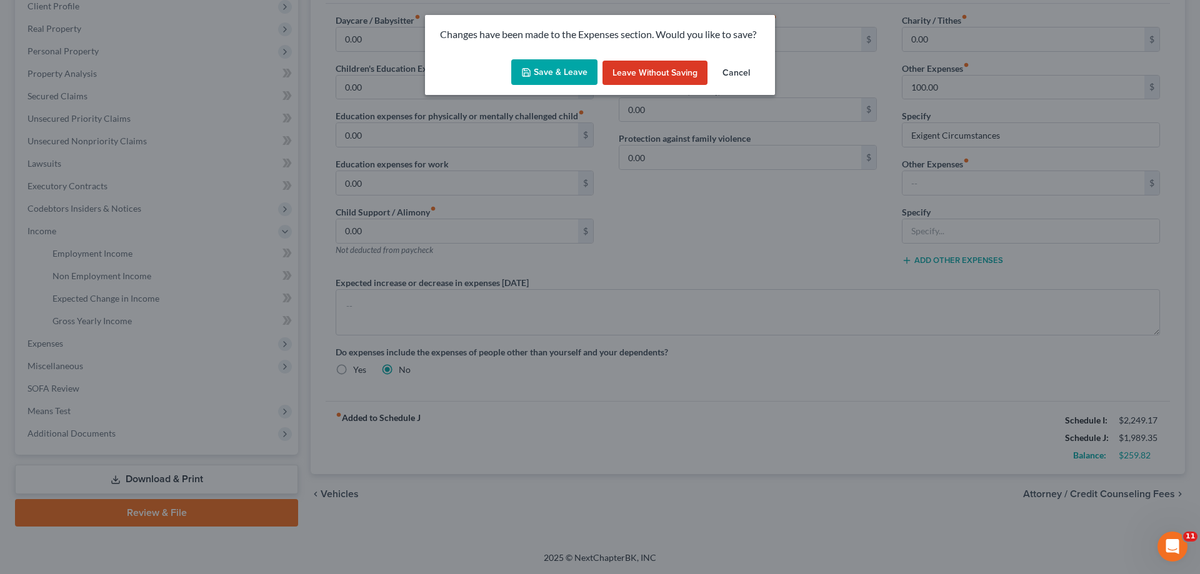
click at [550, 74] on button "Save & Leave" at bounding box center [554, 72] width 86 height 26
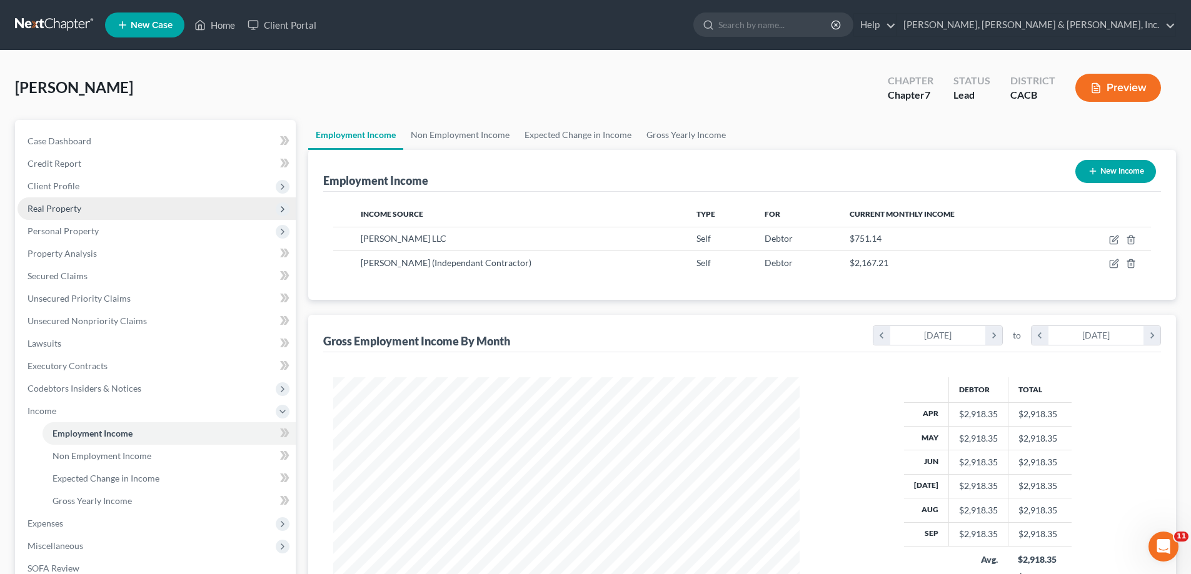
scroll to position [233, 491]
